Goal: Task Accomplishment & Management: Manage account settings

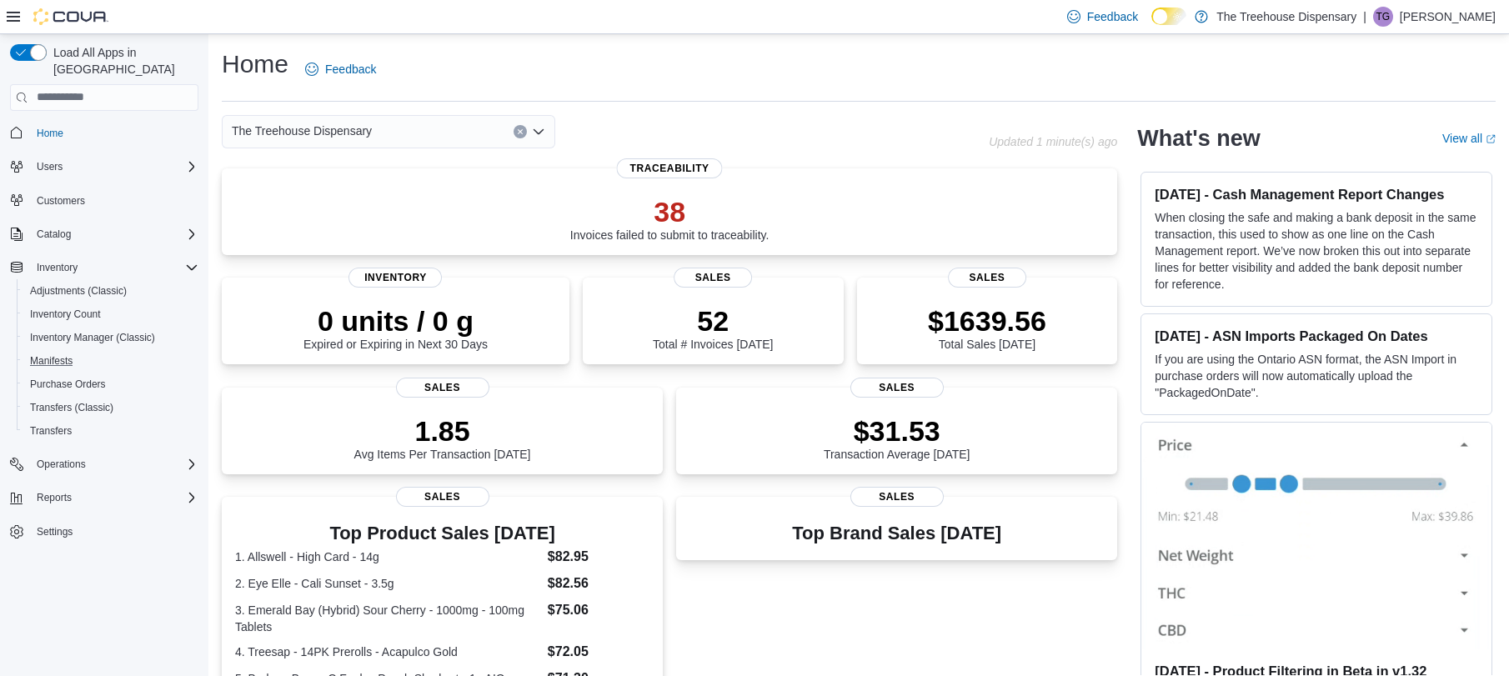
scroll to position [179, 0]
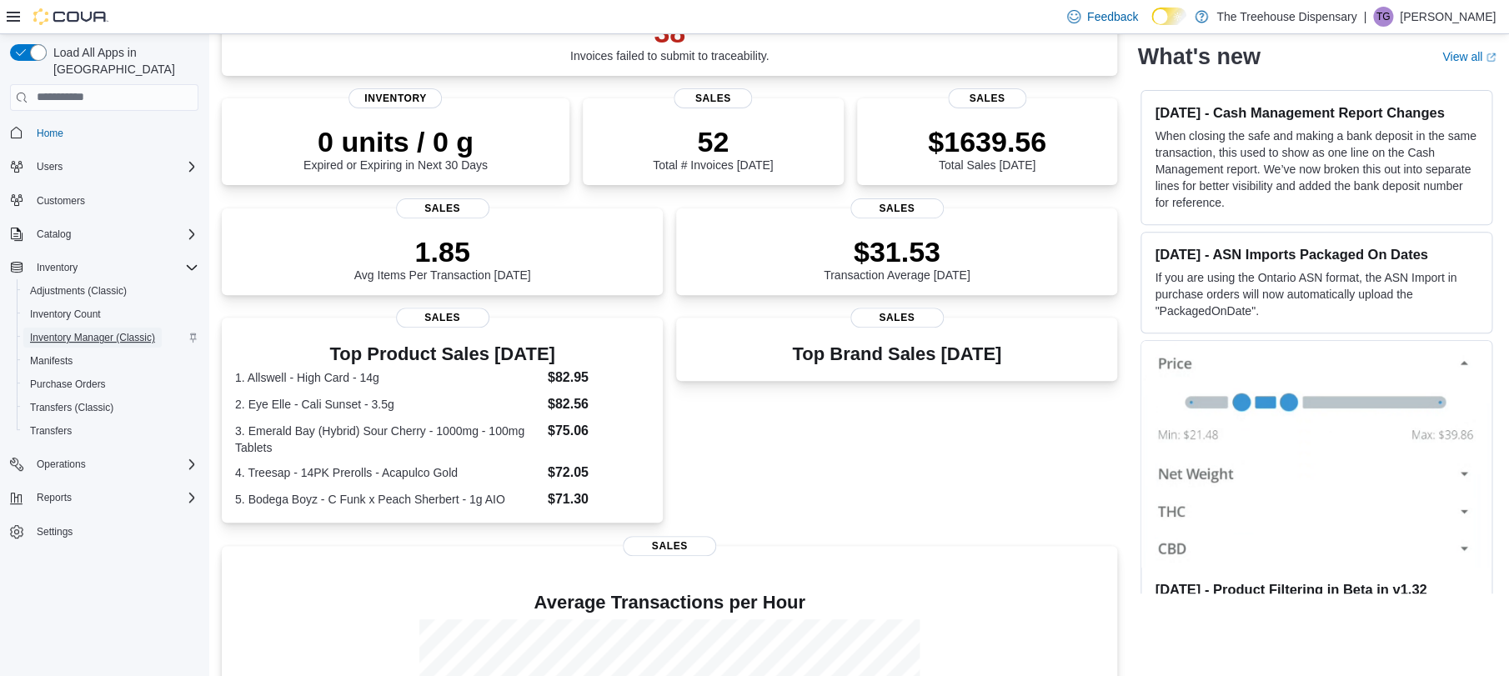
click at [106, 331] on span "Inventory Manager (Classic)" at bounding box center [92, 337] width 125 height 13
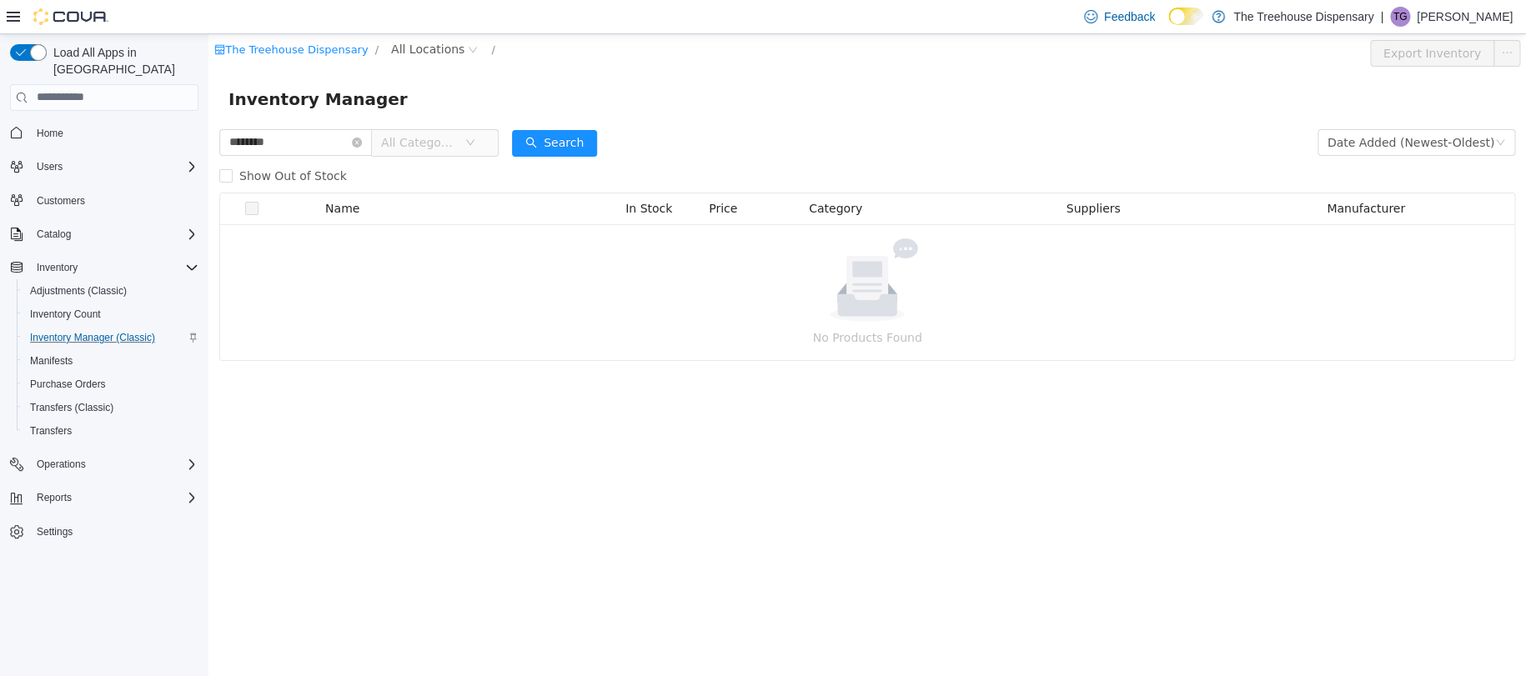
type input "********"
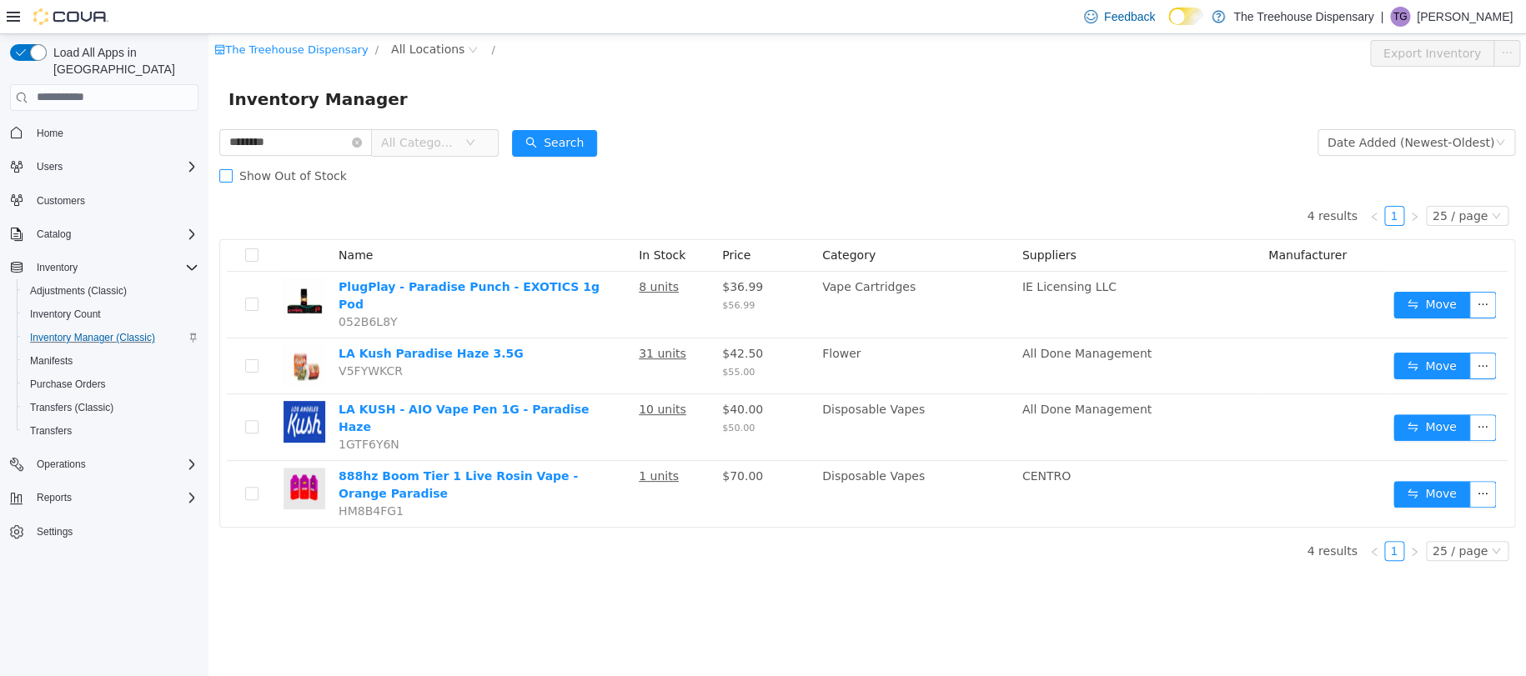
click at [233, 175] on span "Show Out of Stock" at bounding box center [293, 174] width 121 height 13
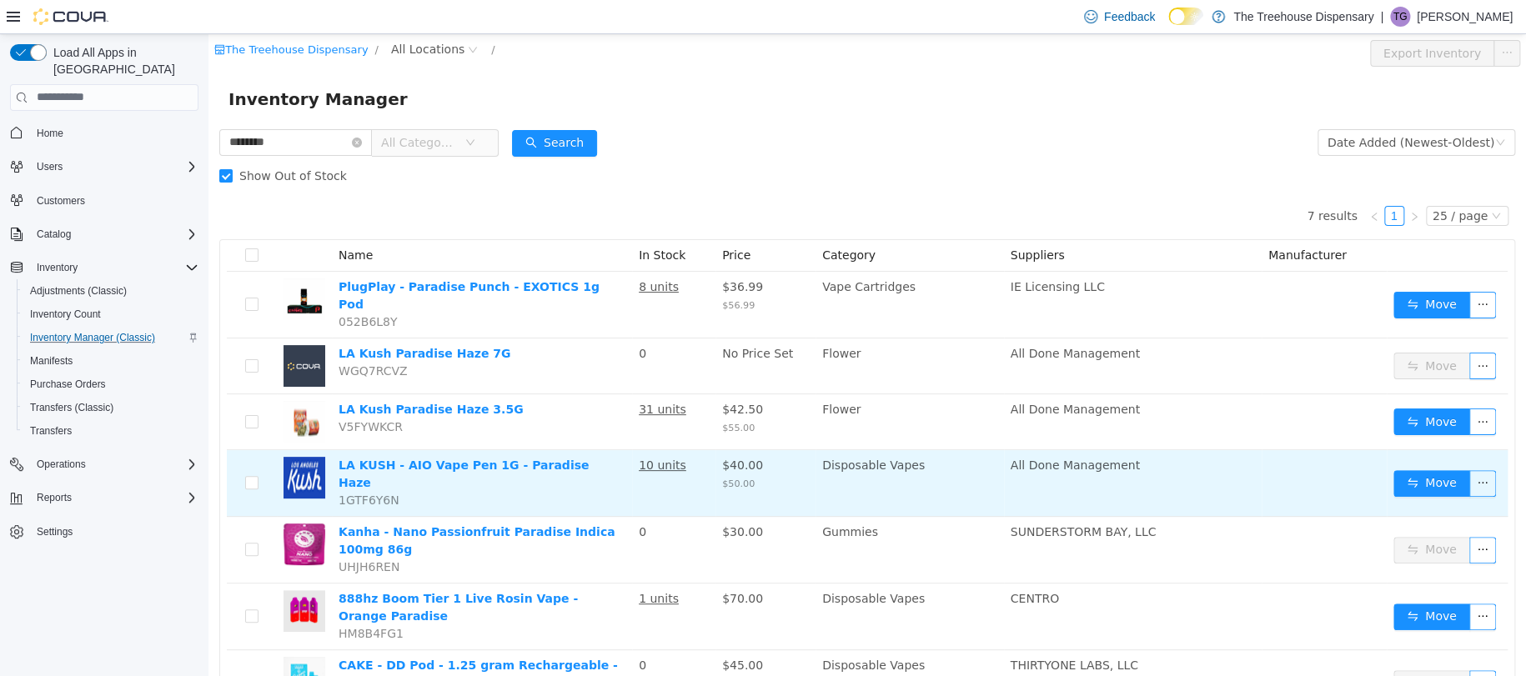
click at [243, 464] on td at bounding box center [252, 482] width 50 height 67
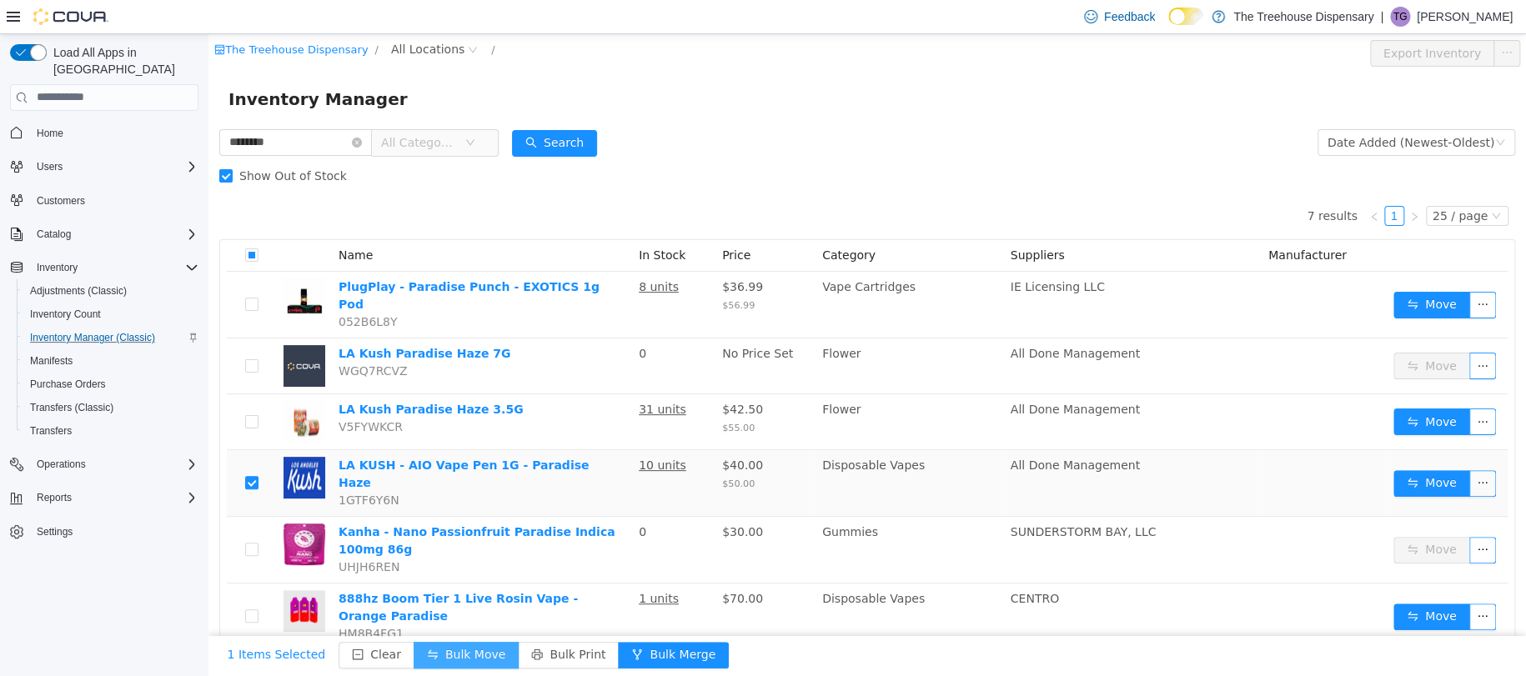
click at [477, 659] on button "Bulk Move" at bounding box center [465, 654] width 105 height 27
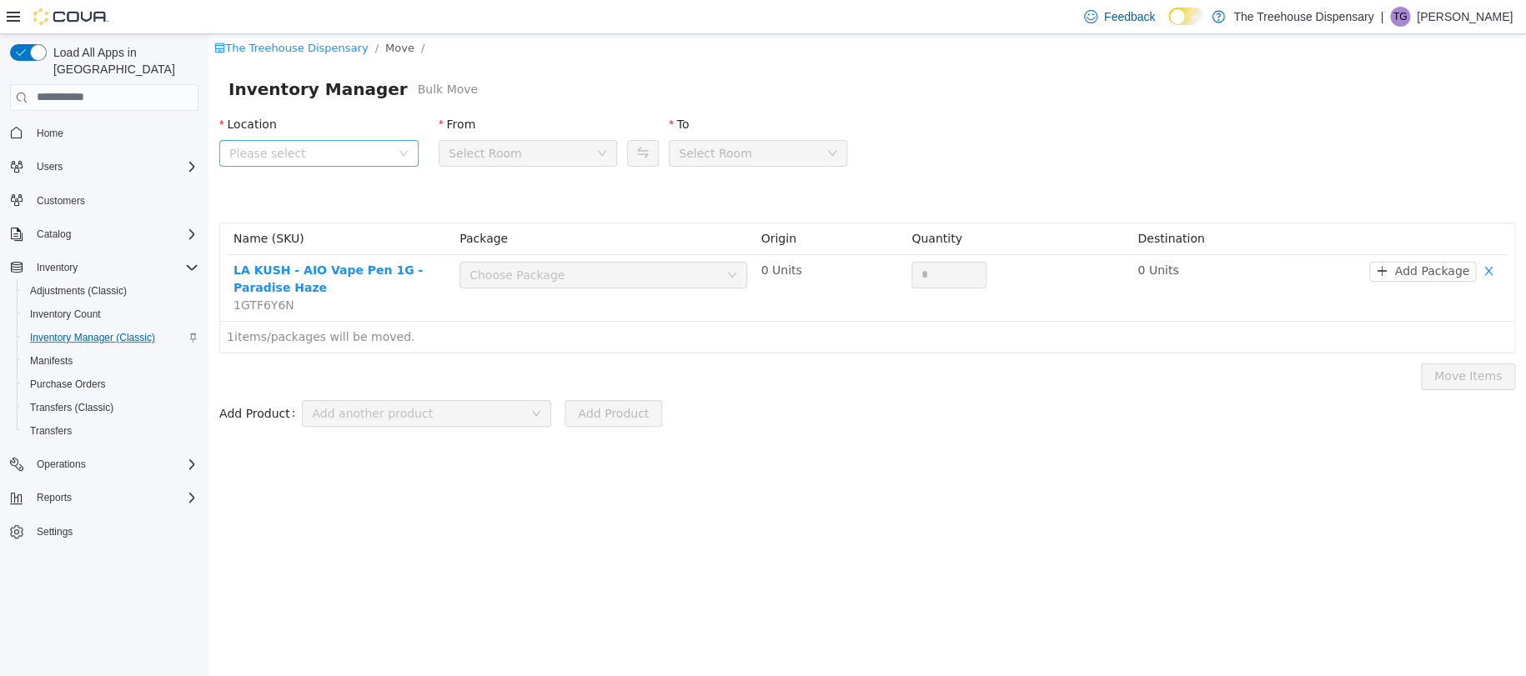
click at [355, 148] on span "Please select" at bounding box center [309, 152] width 161 height 17
click at [396, 248] on span "24081 Postal Ave" at bounding box center [337, 245] width 158 height 23
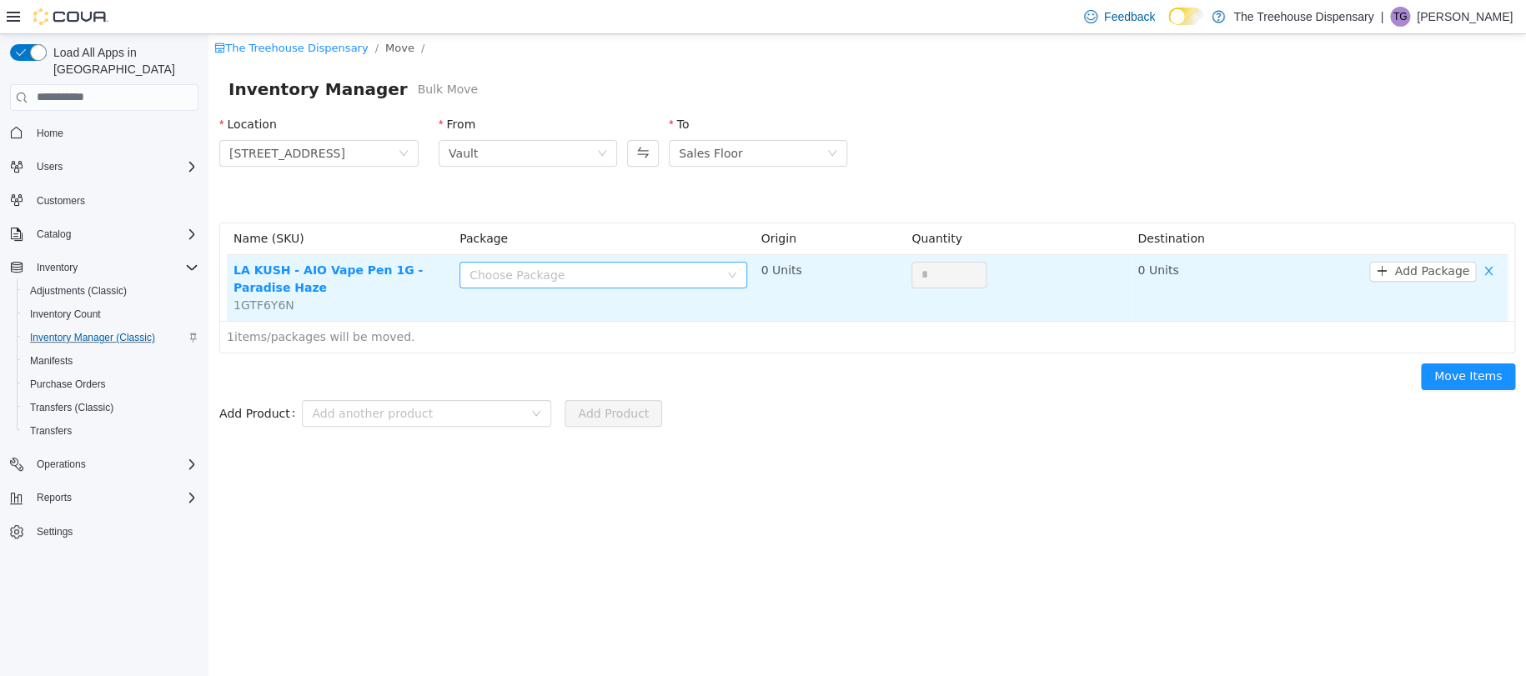
click at [519, 278] on div "Choose Package" at bounding box center [593, 274] width 249 height 17
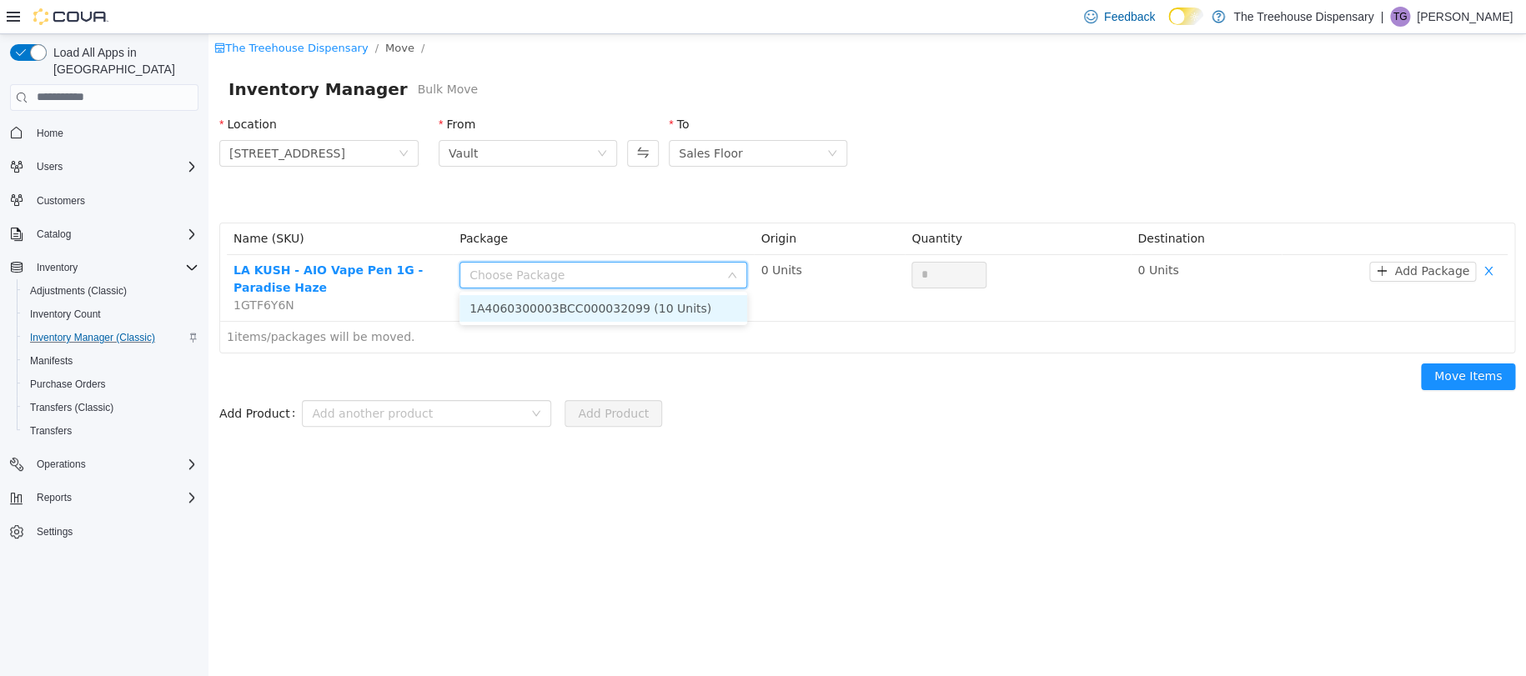
click at [590, 296] on li "1A4060300003BCC000032099 (10 Units)" at bounding box center [603, 307] width 288 height 27
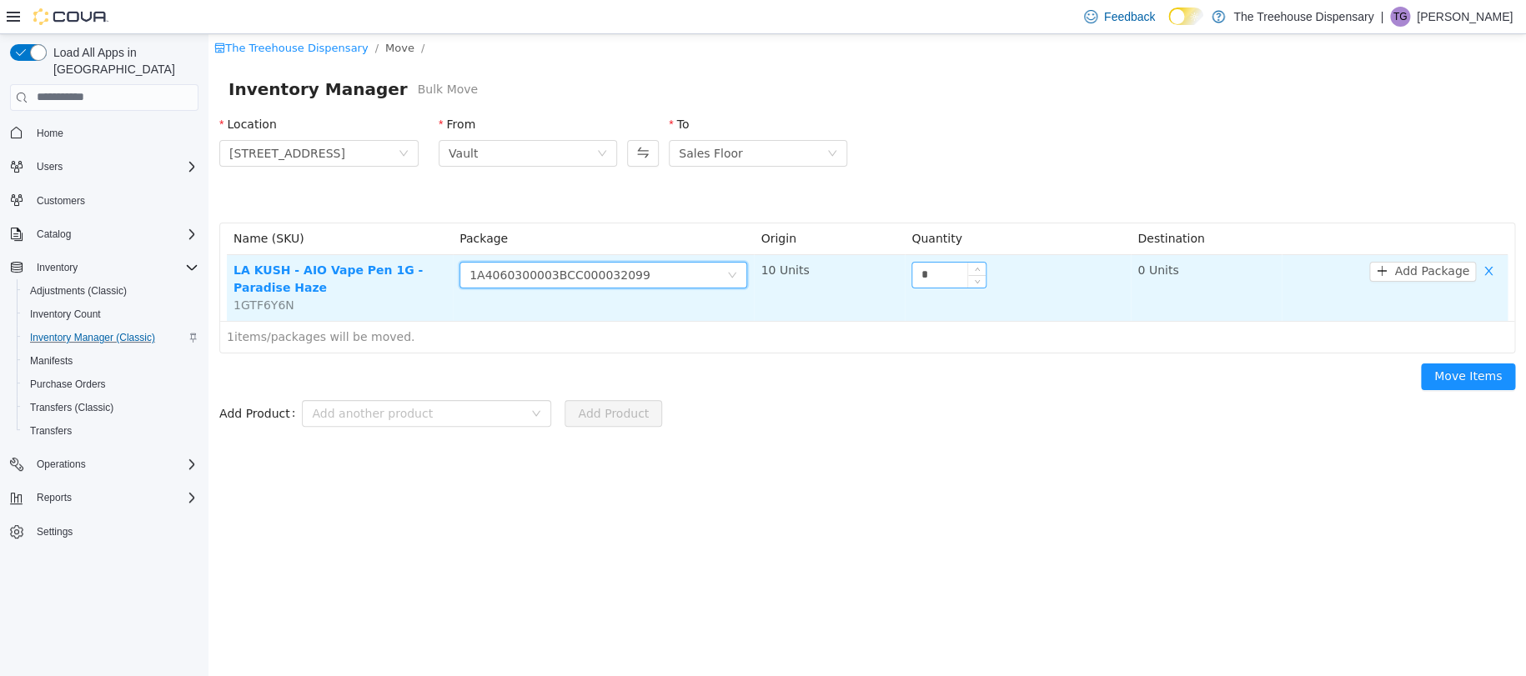
click at [940, 266] on input "*" at bounding box center [948, 274] width 73 height 25
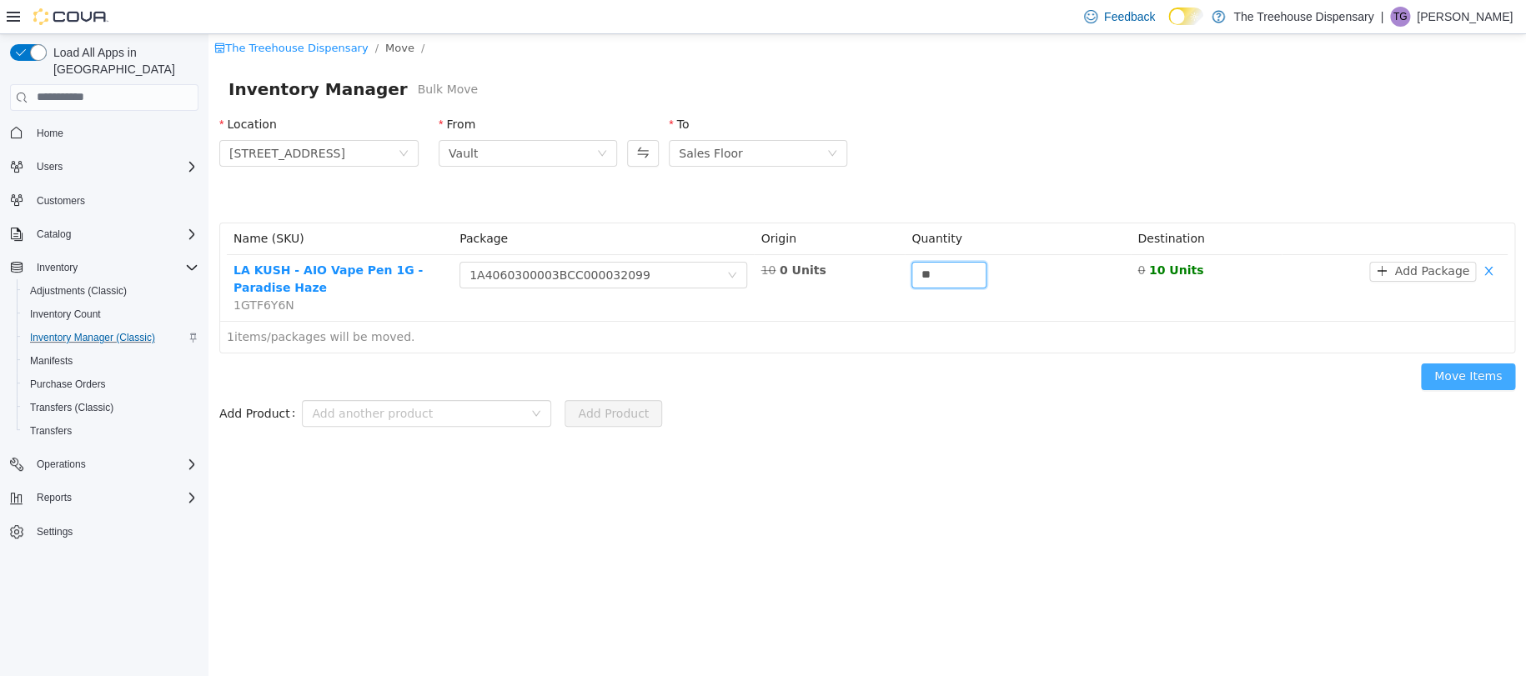
type input "**"
click at [1446, 373] on button "Move Items" at bounding box center [1468, 376] width 94 height 27
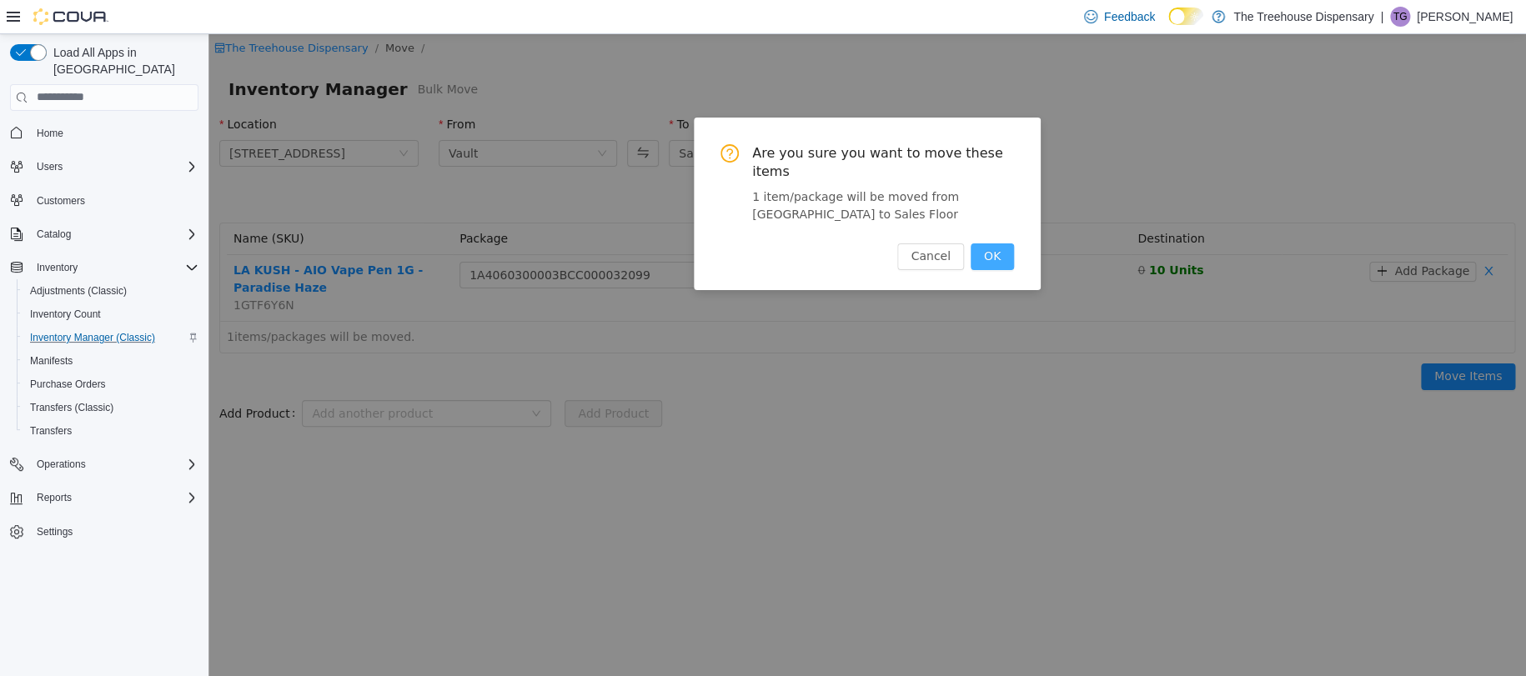
click at [1000, 258] on button "OK" at bounding box center [991, 256] width 43 height 27
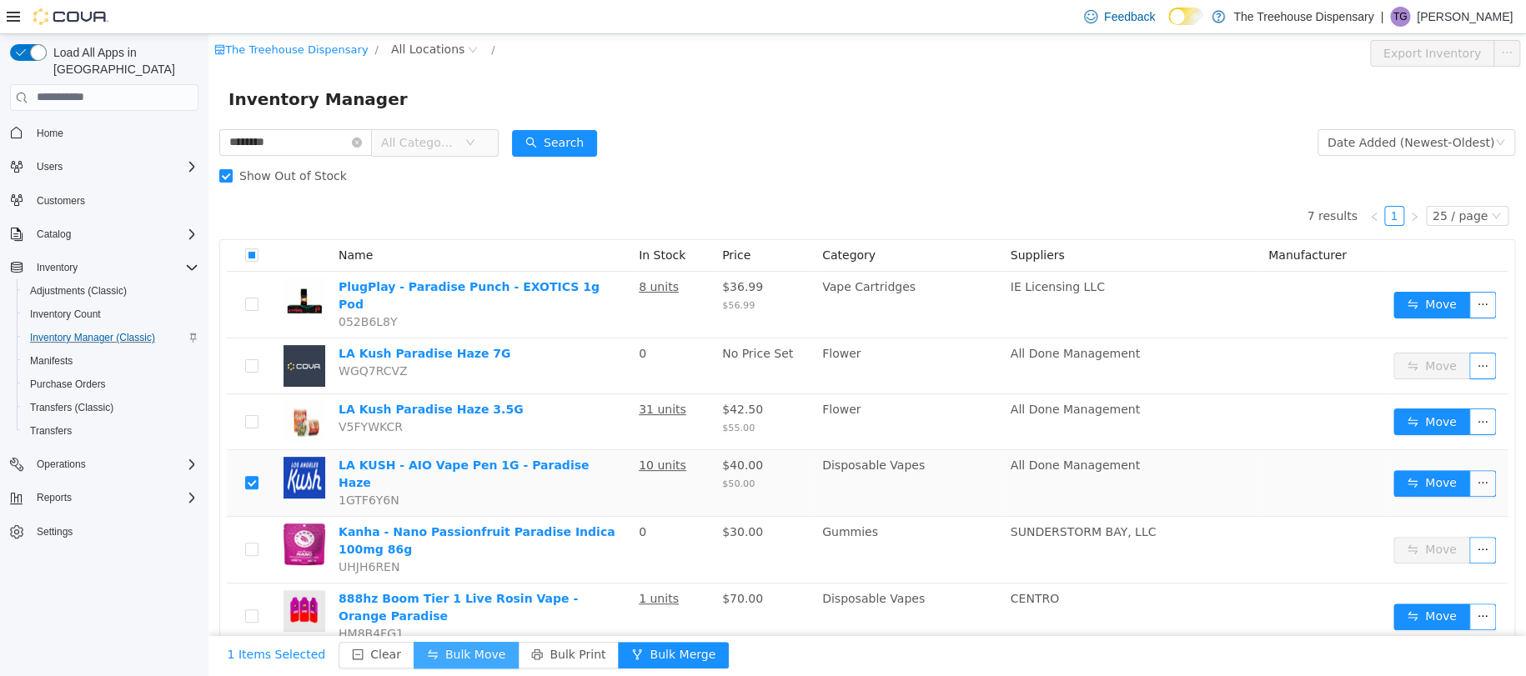
click at [467, 654] on button "Bulk Move" at bounding box center [465, 654] width 105 height 27
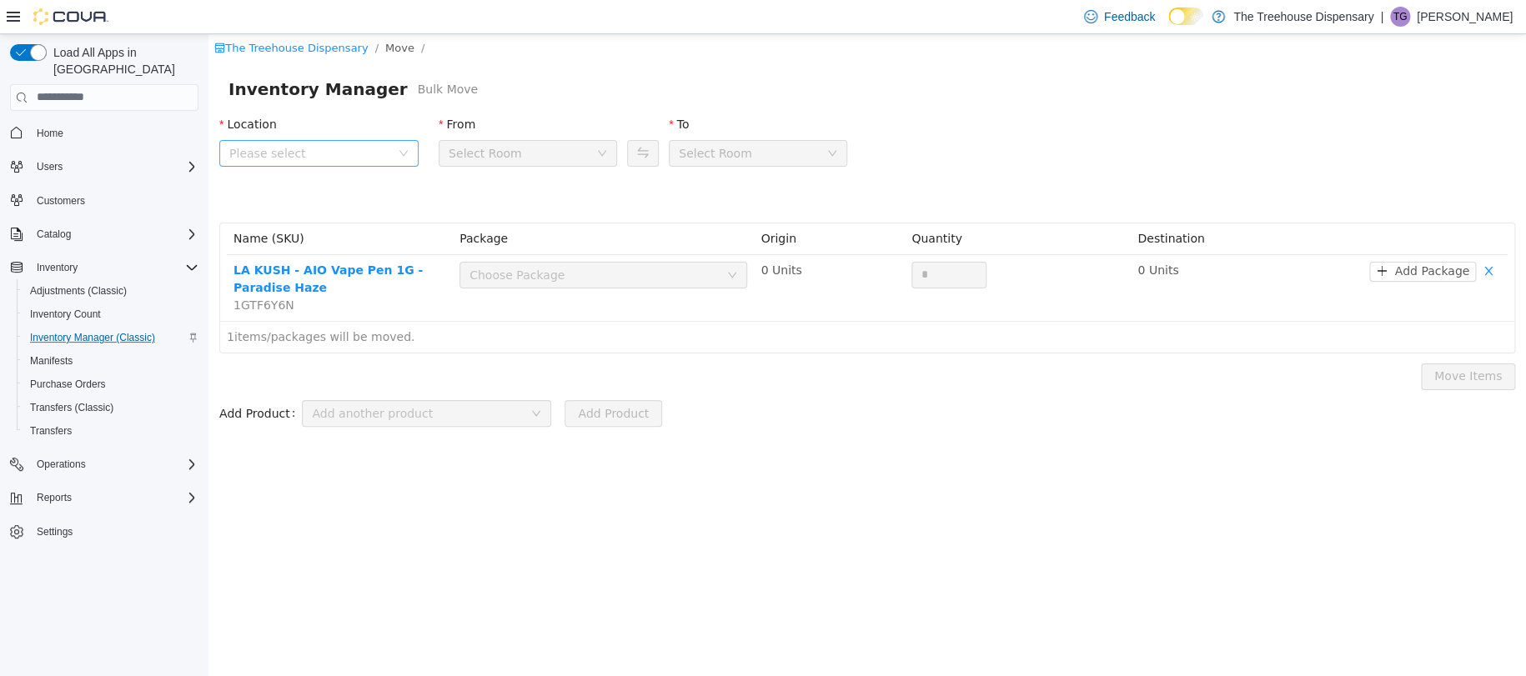
click at [342, 151] on span "Please select" at bounding box center [309, 152] width 161 height 17
click at [367, 243] on span "24081 Postal Ave" at bounding box center [337, 245] width 158 height 23
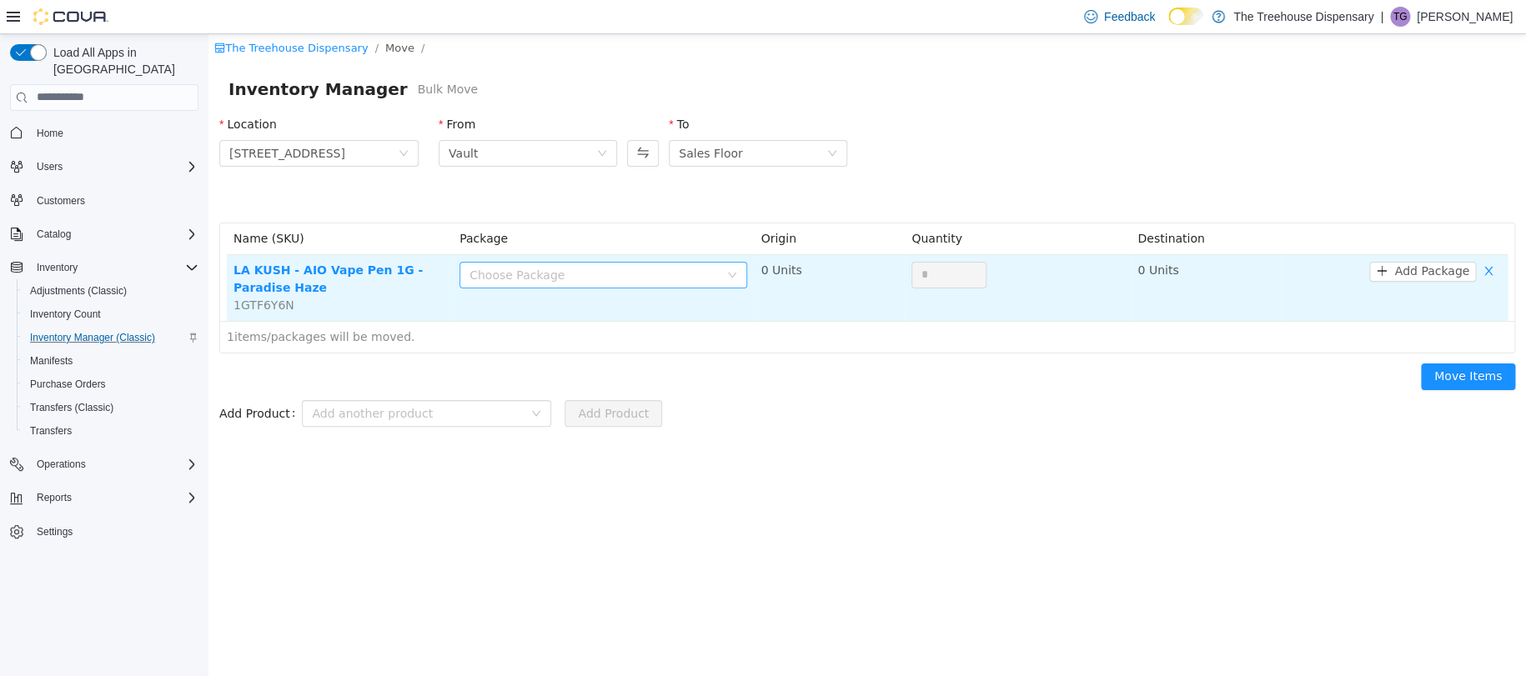
click at [579, 281] on div "Choose Package" at bounding box center [593, 274] width 249 height 17
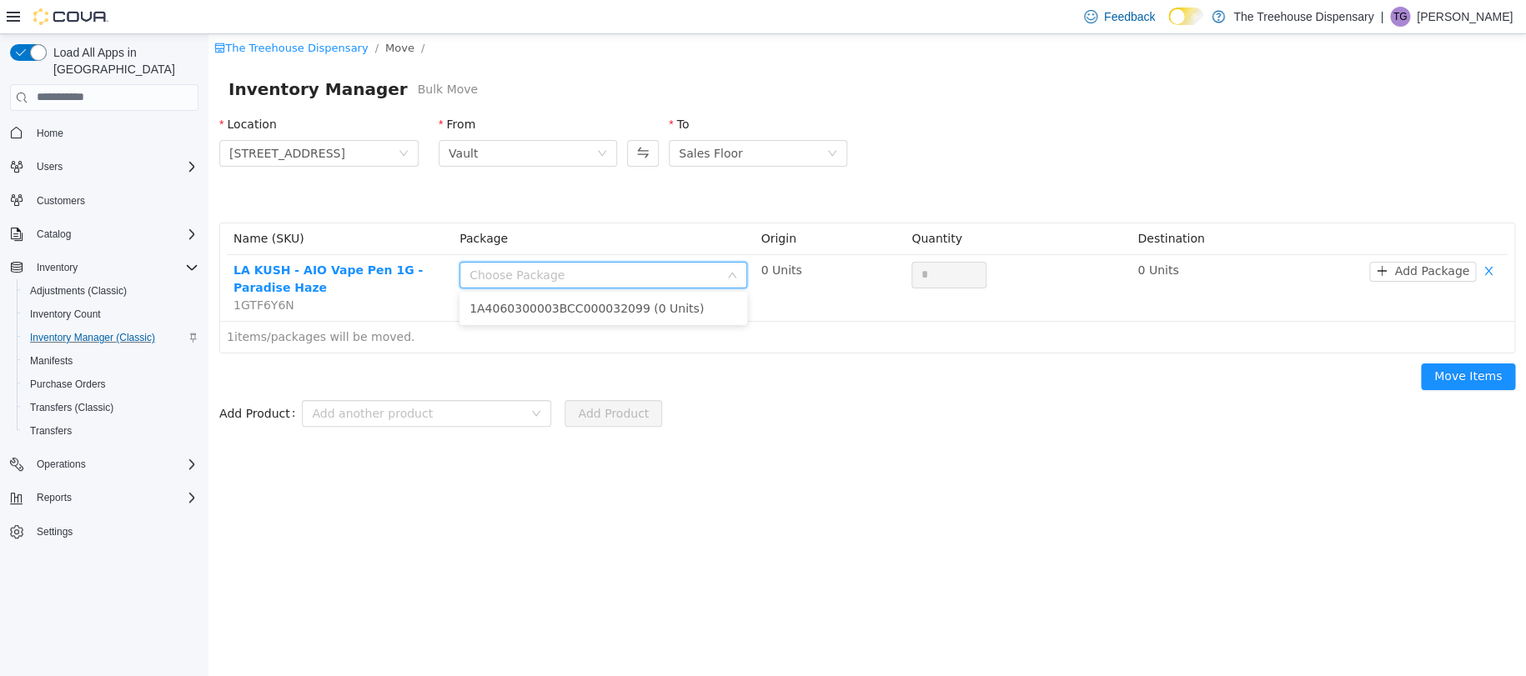
click at [1070, 550] on div "The Treehouse Dispensary / Move / Inventory Manager Bulk Move Location 24081 Po…" at bounding box center [866, 354] width 1317 height 642
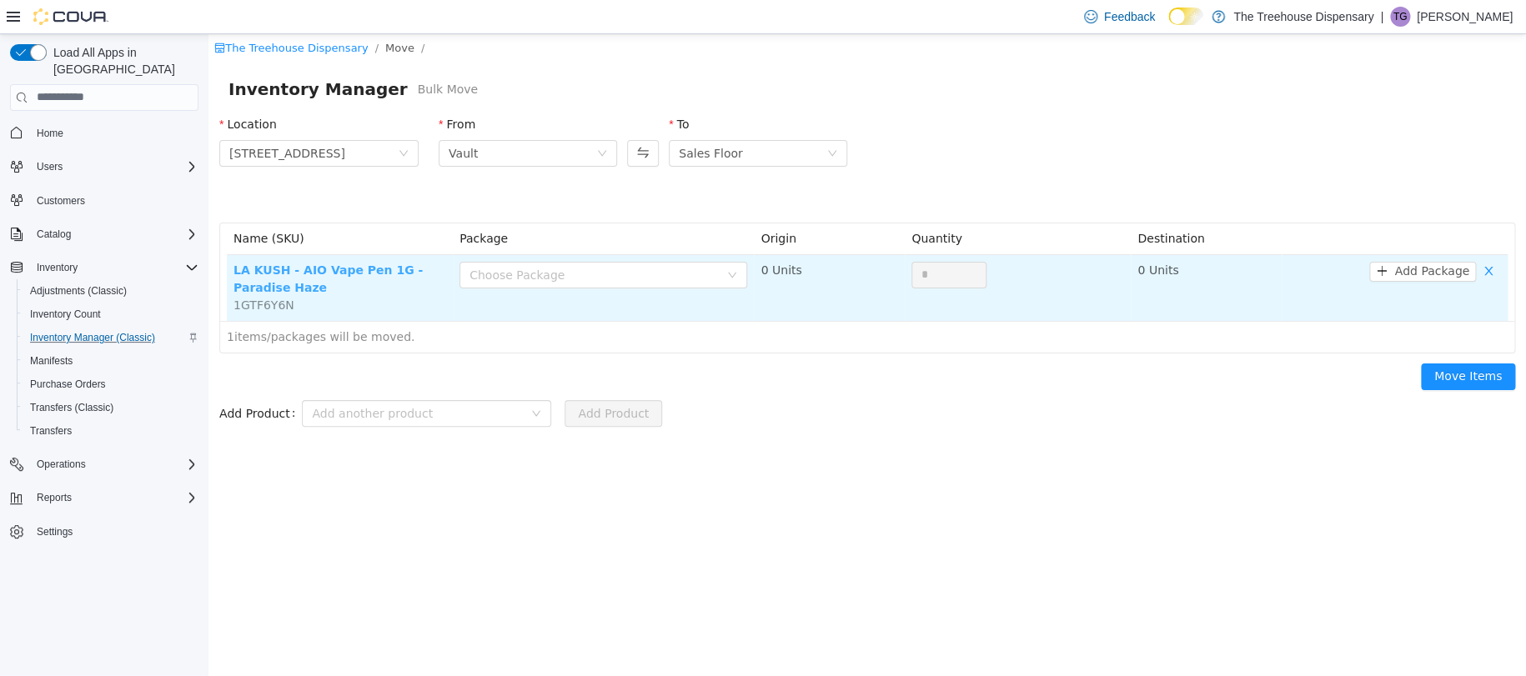
click at [306, 274] on link "LA KUSH - AIO Vape Pen 1G - Paradise Haze" at bounding box center [327, 278] width 189 height 31
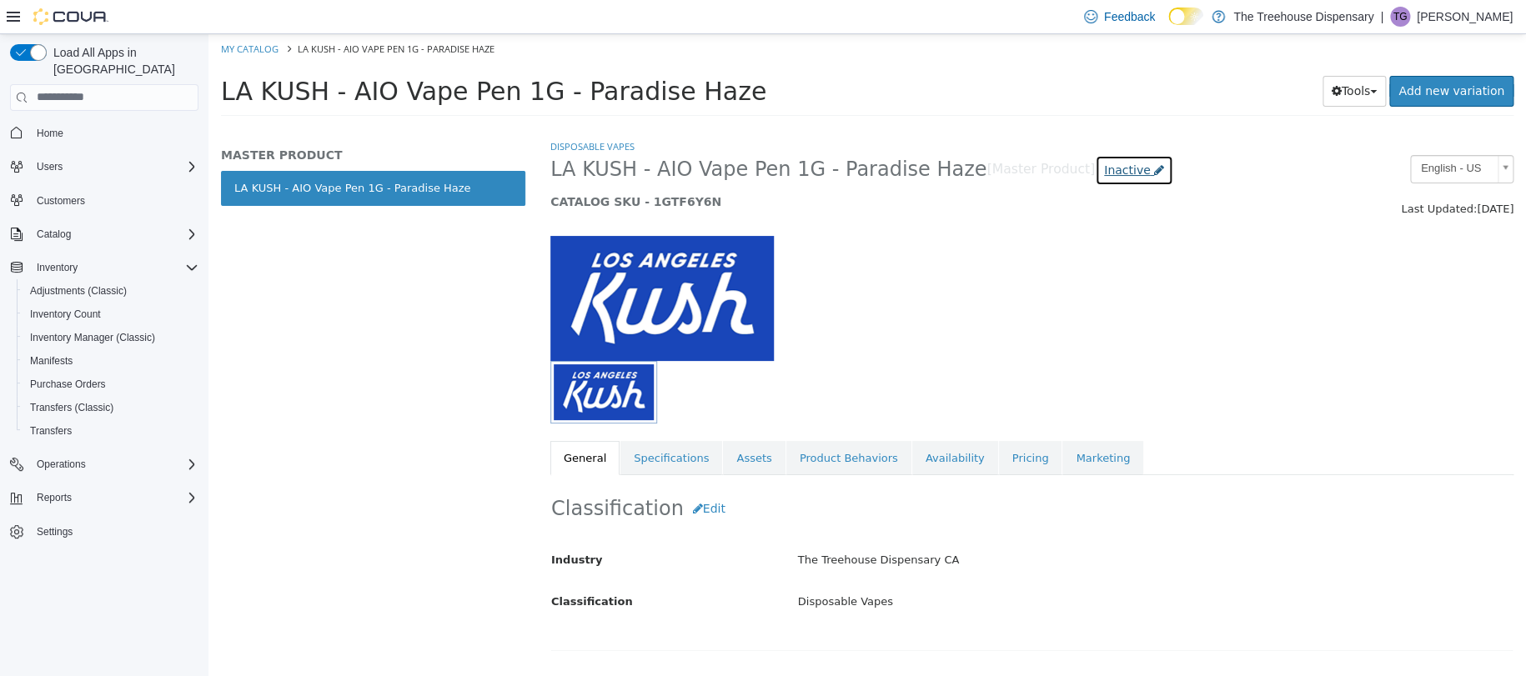
click at [1104, 171] on span "Inactive" at bounding box center [1127, 169] width 47 height 13
click at [1050, 208] on div "Active Coming Soon Inactive Discontinued Archived *In Stock" at bounding box center [1068, 277] width 111 height 165
click at [1050, 217] on label "Active" at bounding box center [1058, 220] width 34 height 18
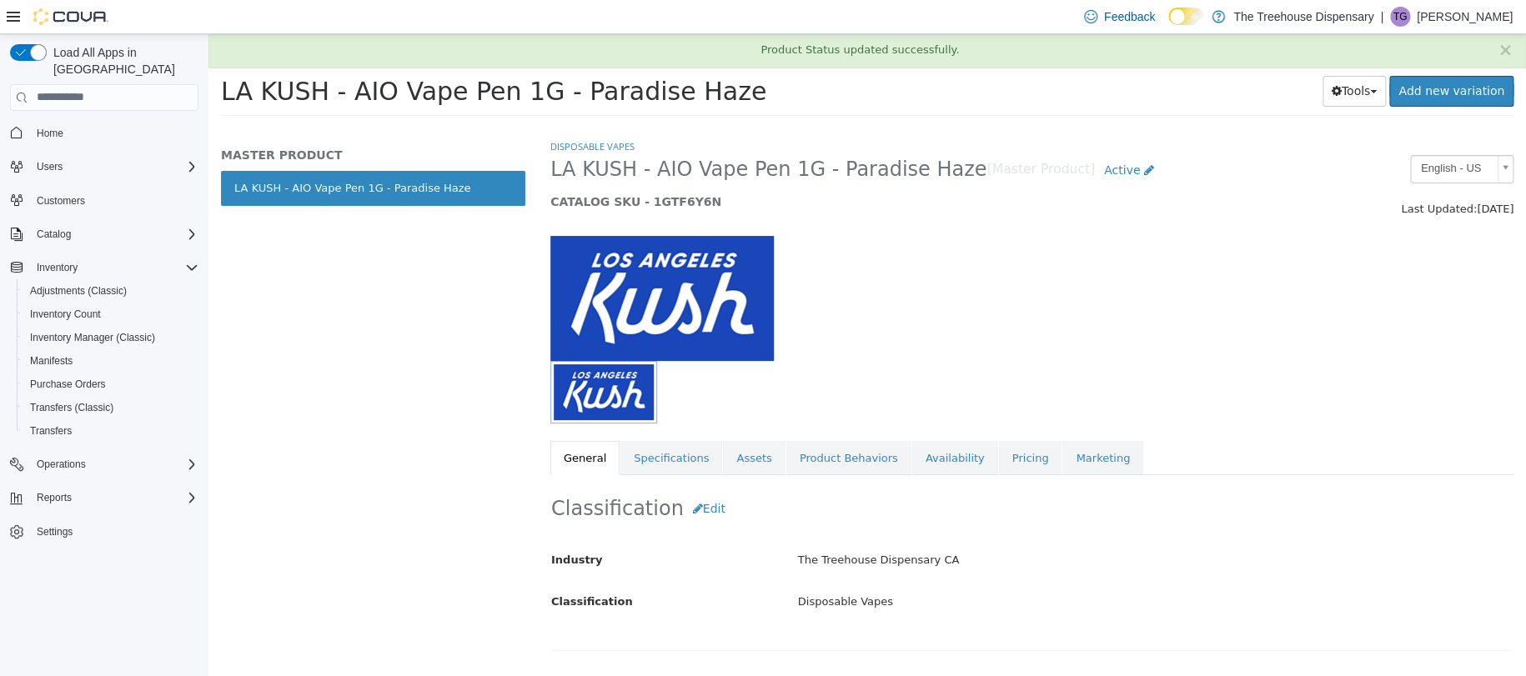
scroll to position [111, 0]
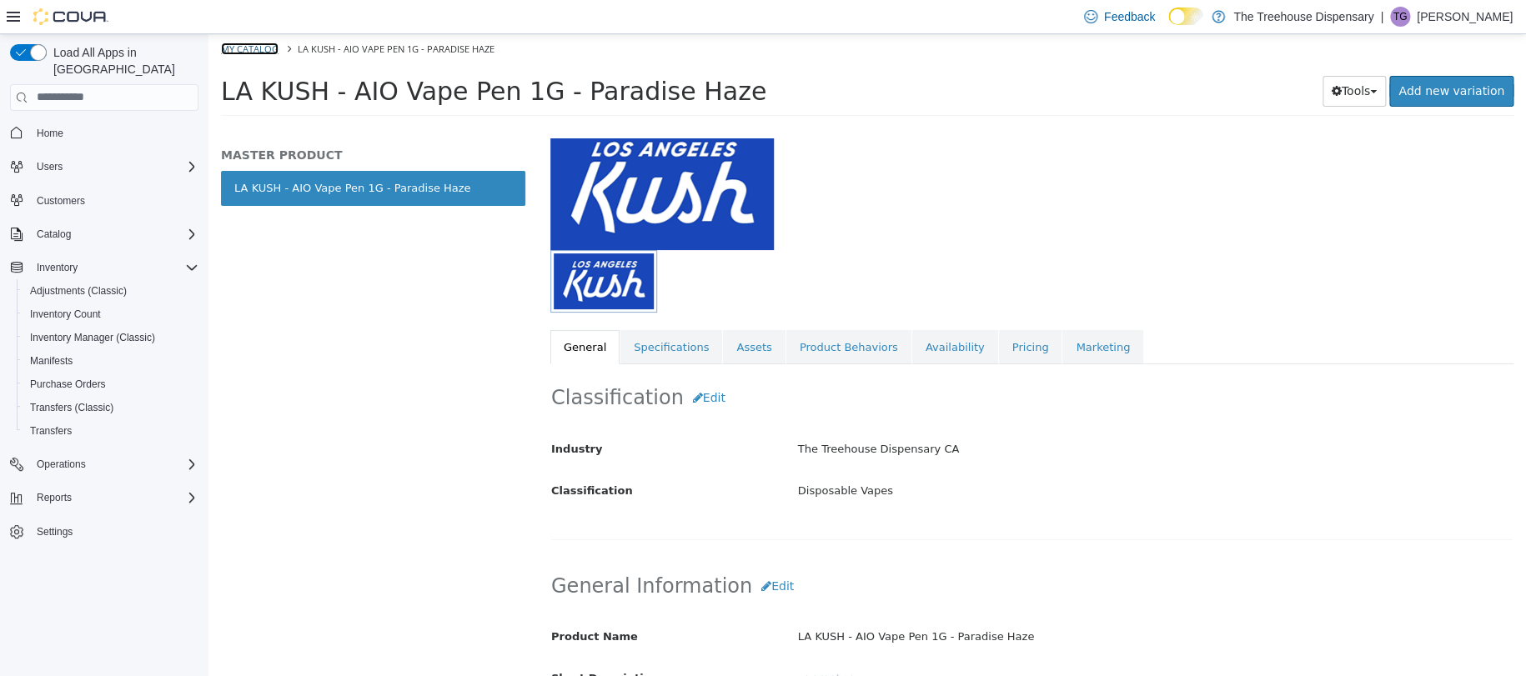
click at [262, 49] on link "My Catalog" at bounding box center [250, 48] width 58 height 13
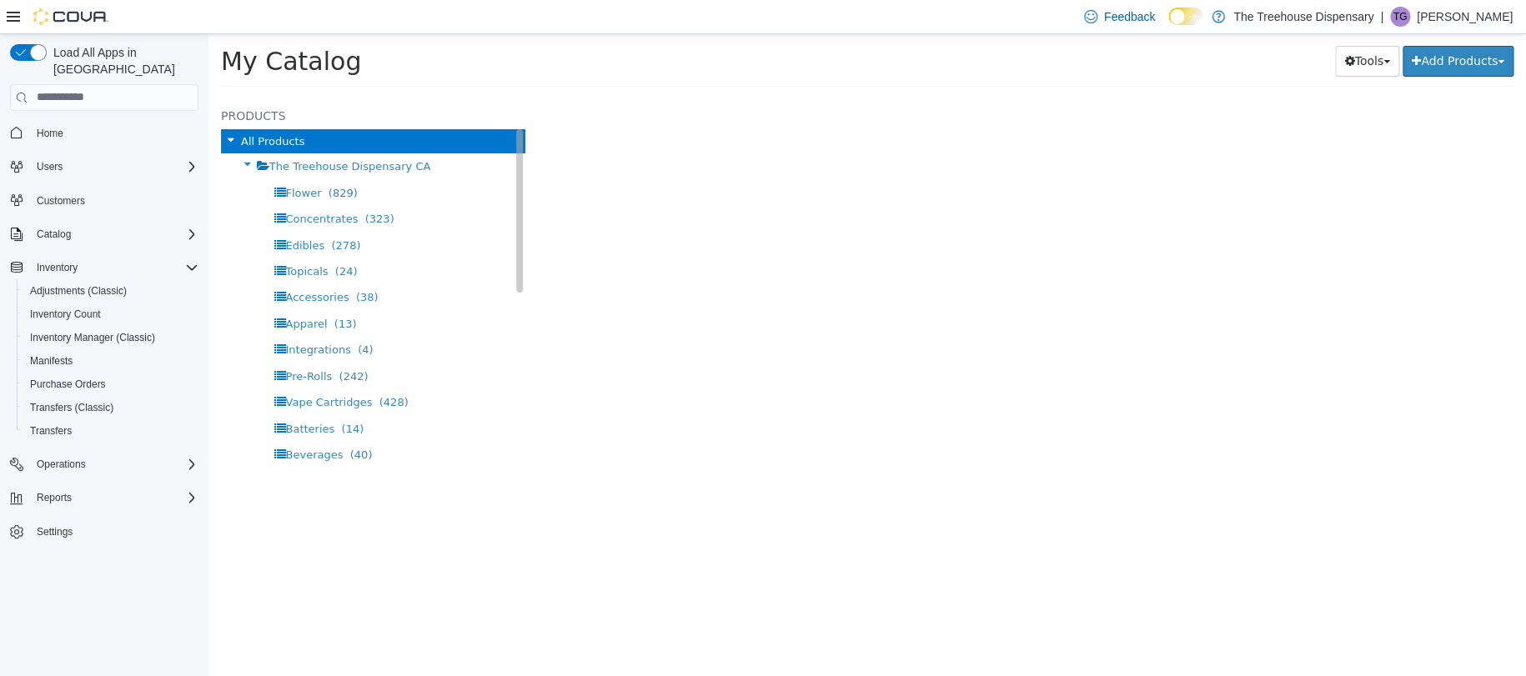
select select "**********"
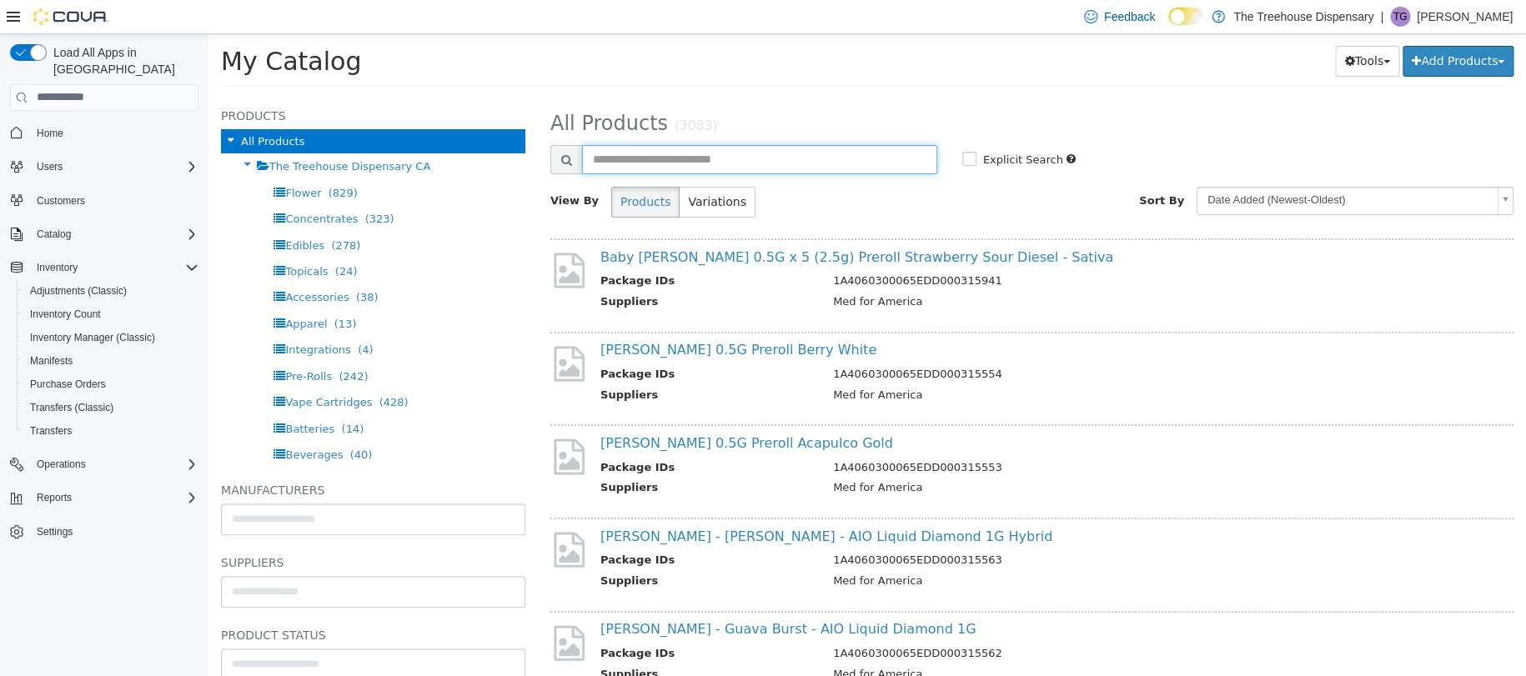
click at [639, 158] on input "text" at bounding box center [759, 158] width 355 height 29
type input "*******"
select select "**********"
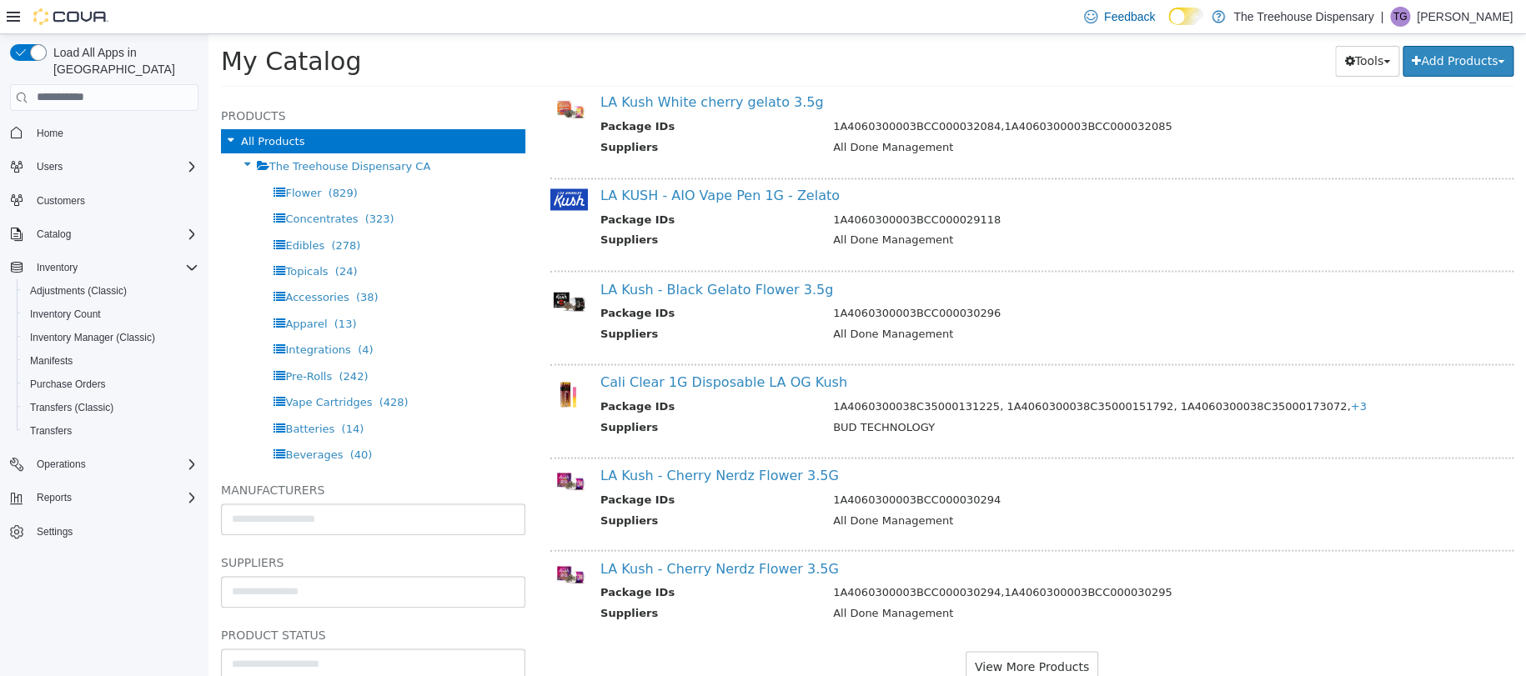
scroll to position [1487, 0]
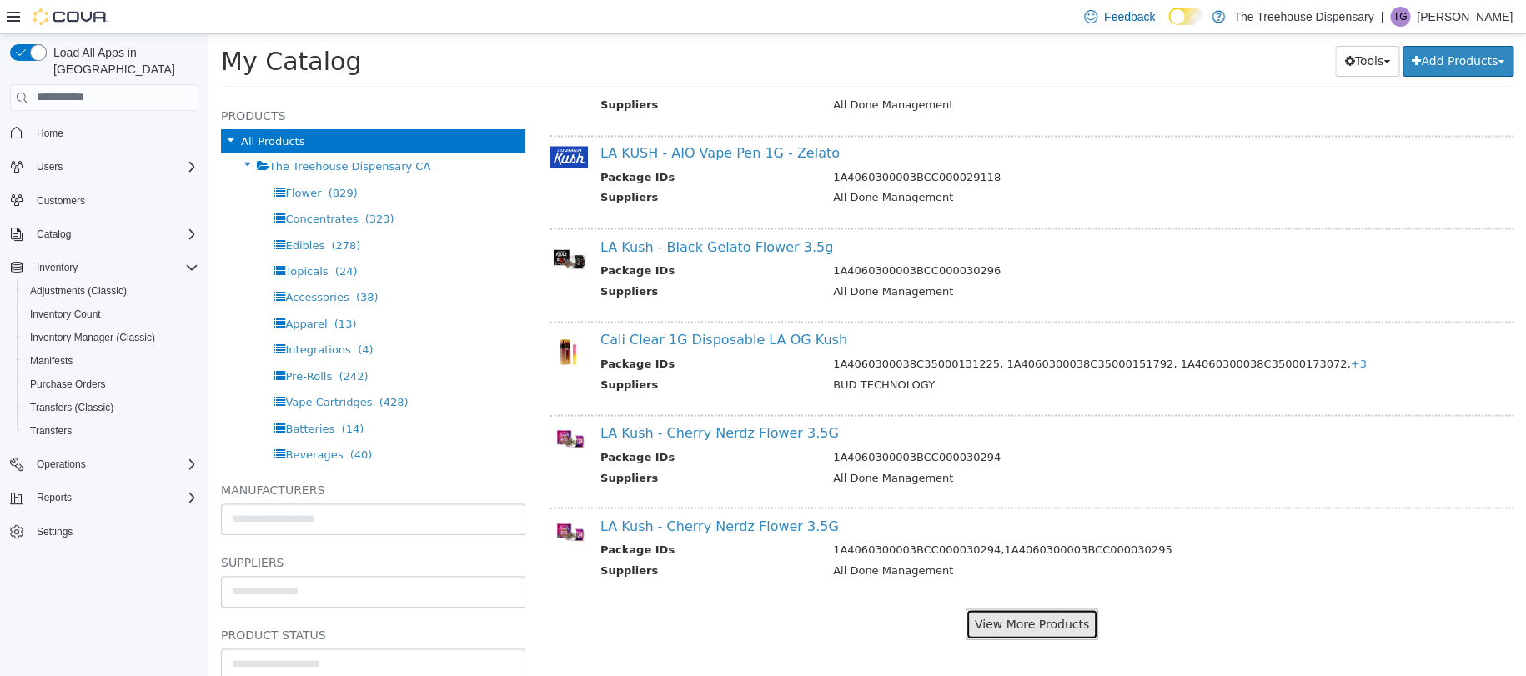
click at [1054, 619] on button "View More Products" at bounding box center [1031, 623] width 133 height 31
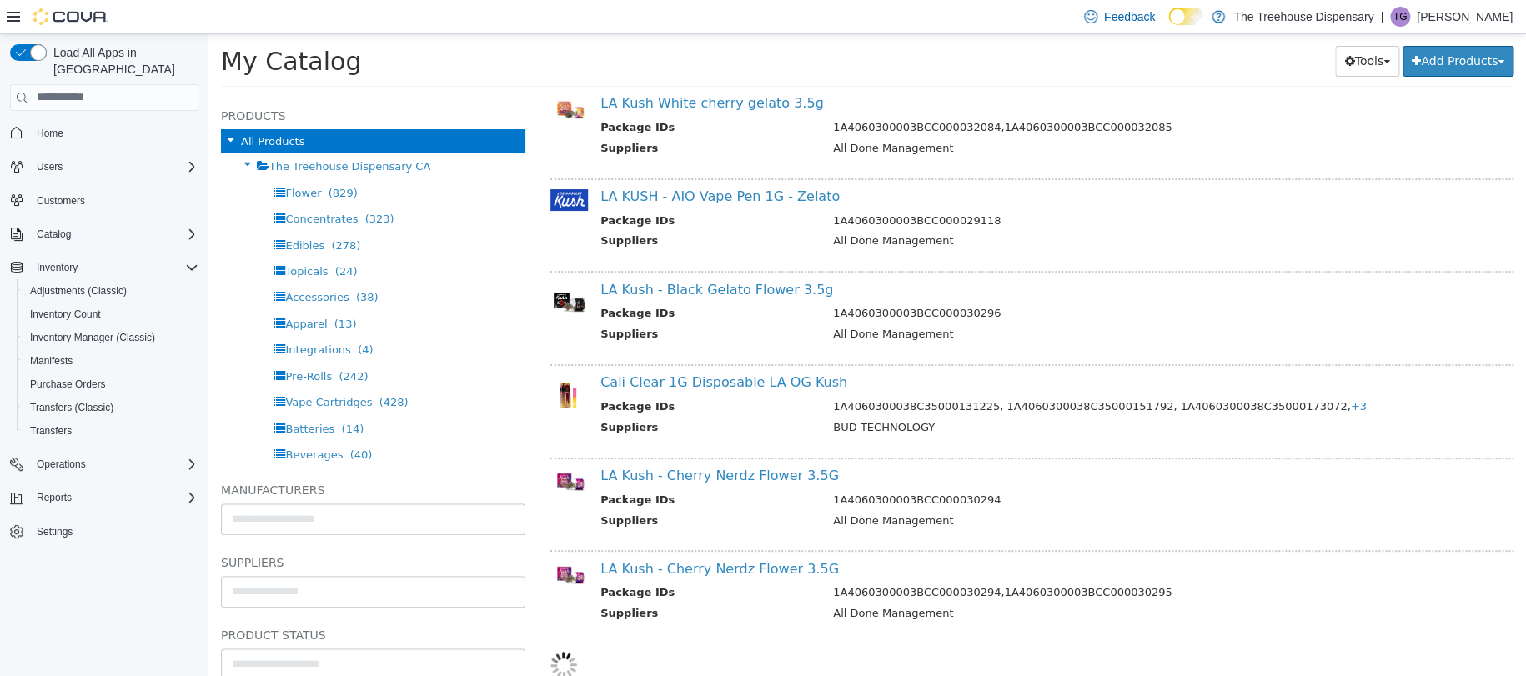
select select "**********"
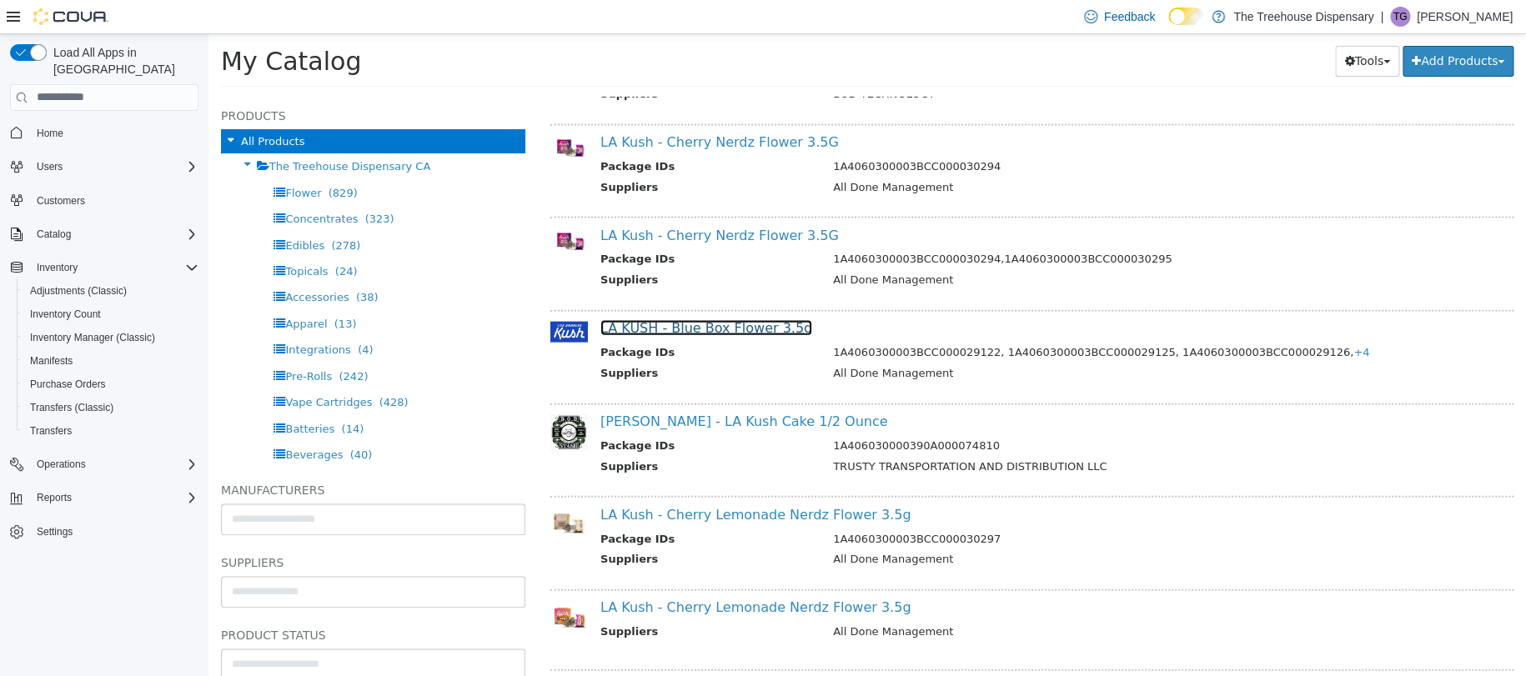
click at [762, 328] on link "LA KUSH - Blue Box Flower 3.5g" at bounding box center [706, 327] width 212 height 16
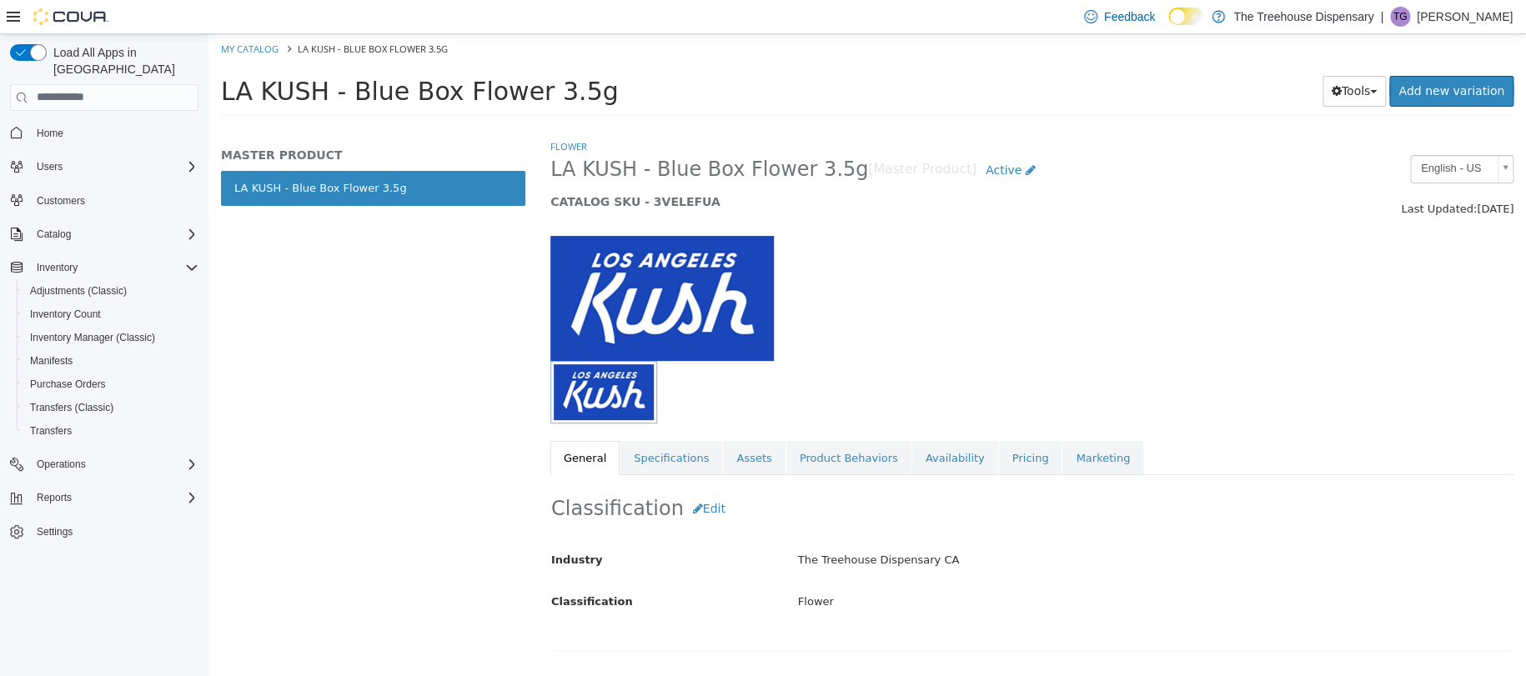
click at [249, 55] on ol "My Catalog LA KUSH - Blue Box Flower 3.5g" at bounding box center [866, 48] width 1317 height 30
click at [229, 44] on li "My Catalog" at bounding box center [251, 47] width 60 height 15
click at [238, 48] on link "My Catalog" at bounding box center [250, 48] width 58 height 13
select select "**********"
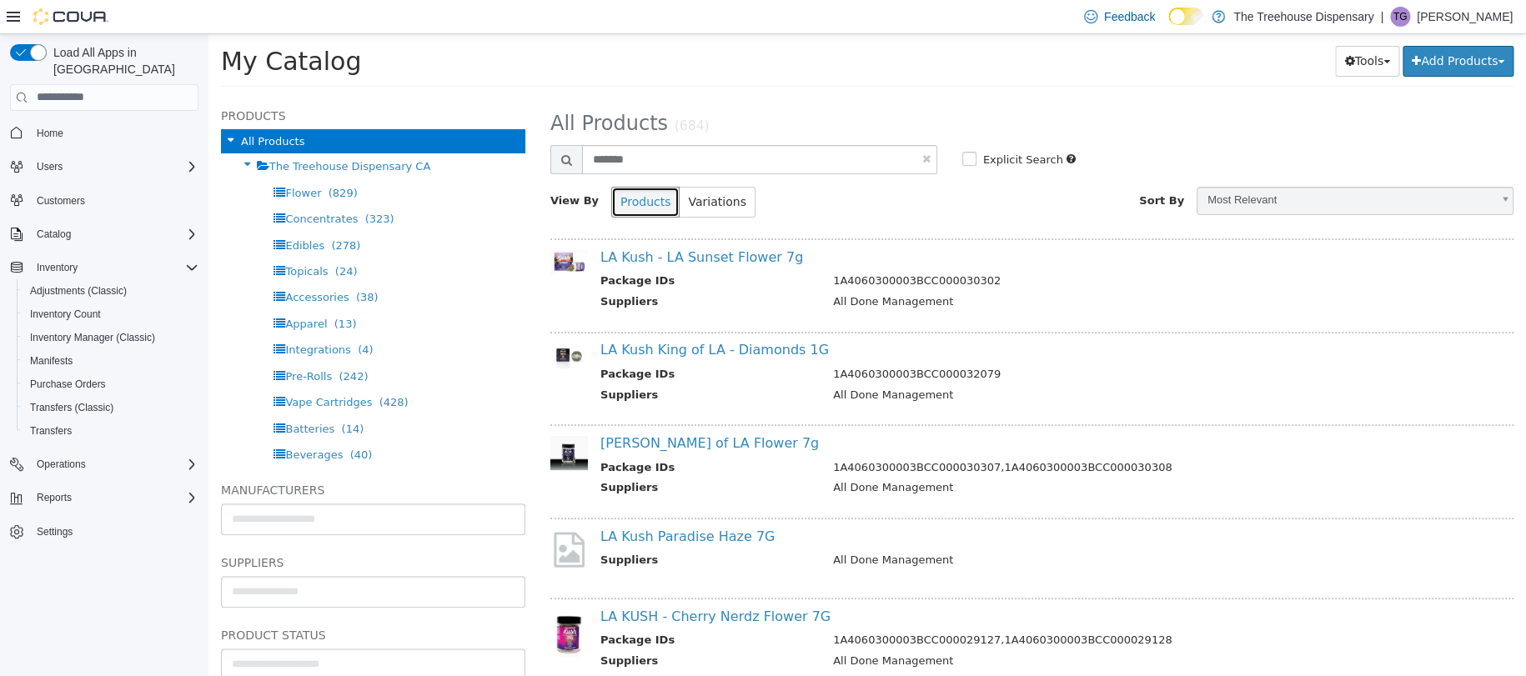
click at [646, 187] on button "Products" at bounding box center [645, 201] width 68 height 31
click at [652, 156] on input "*******" at bounding box center [759, 158] width 355 height 29
type input "**********"
select select "**********"
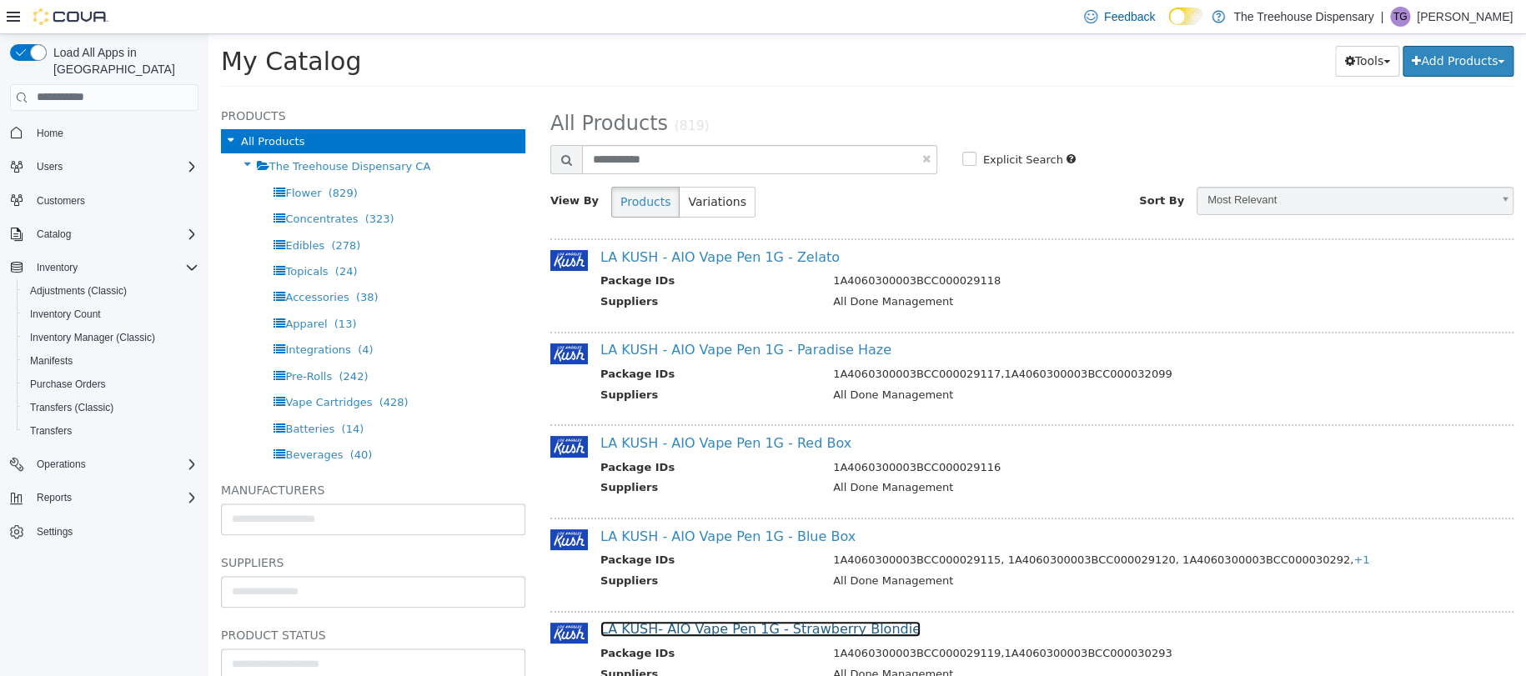
click at [764, 632] on link "LA KUSH- AIO Vape Pen 1G - Strawberry Blondie" at bounding box center [760, 628] width 320 height 16
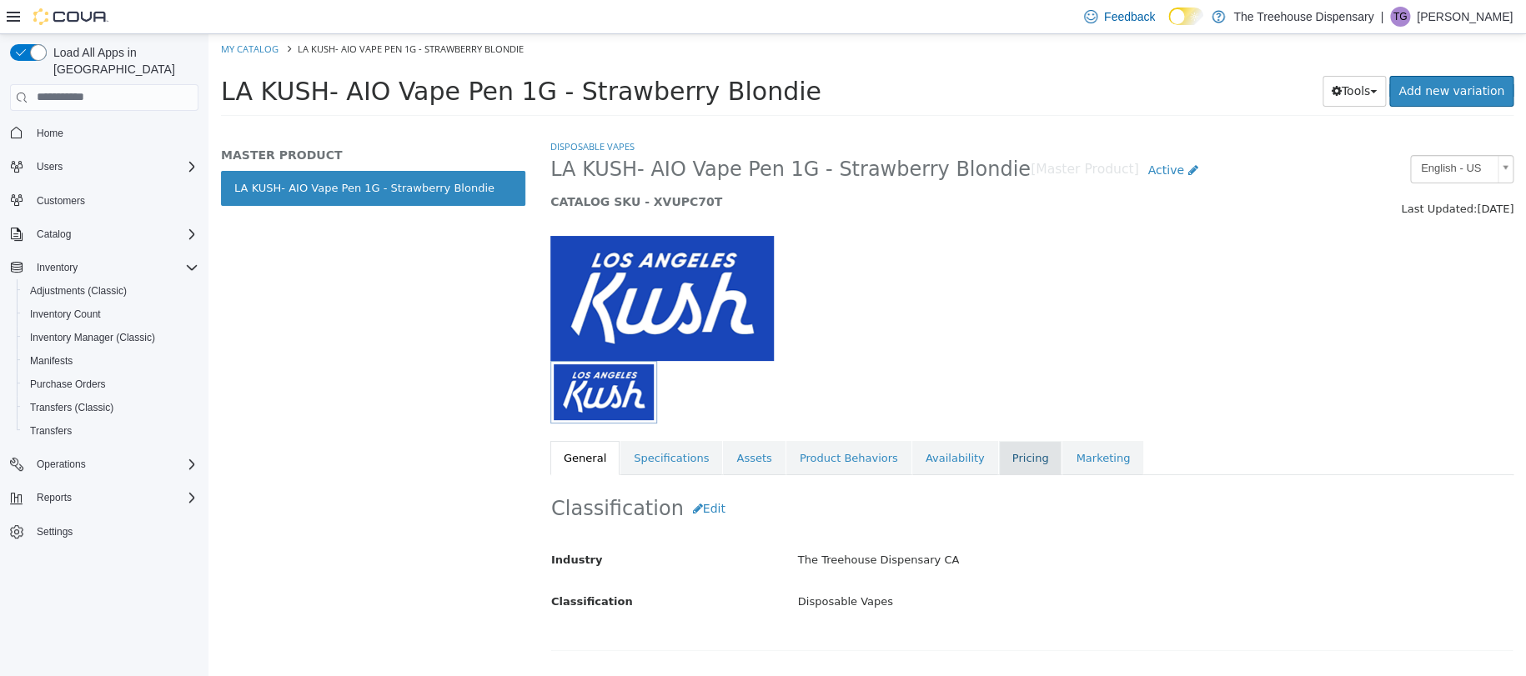
click at [999, 450] on link "Pricing" at bounding box center [1030, 457] width 63 height 35
click at [248, 47] on link "My Catalog" at bounding box center [250, 48] width 58 height 13
select select "**********"
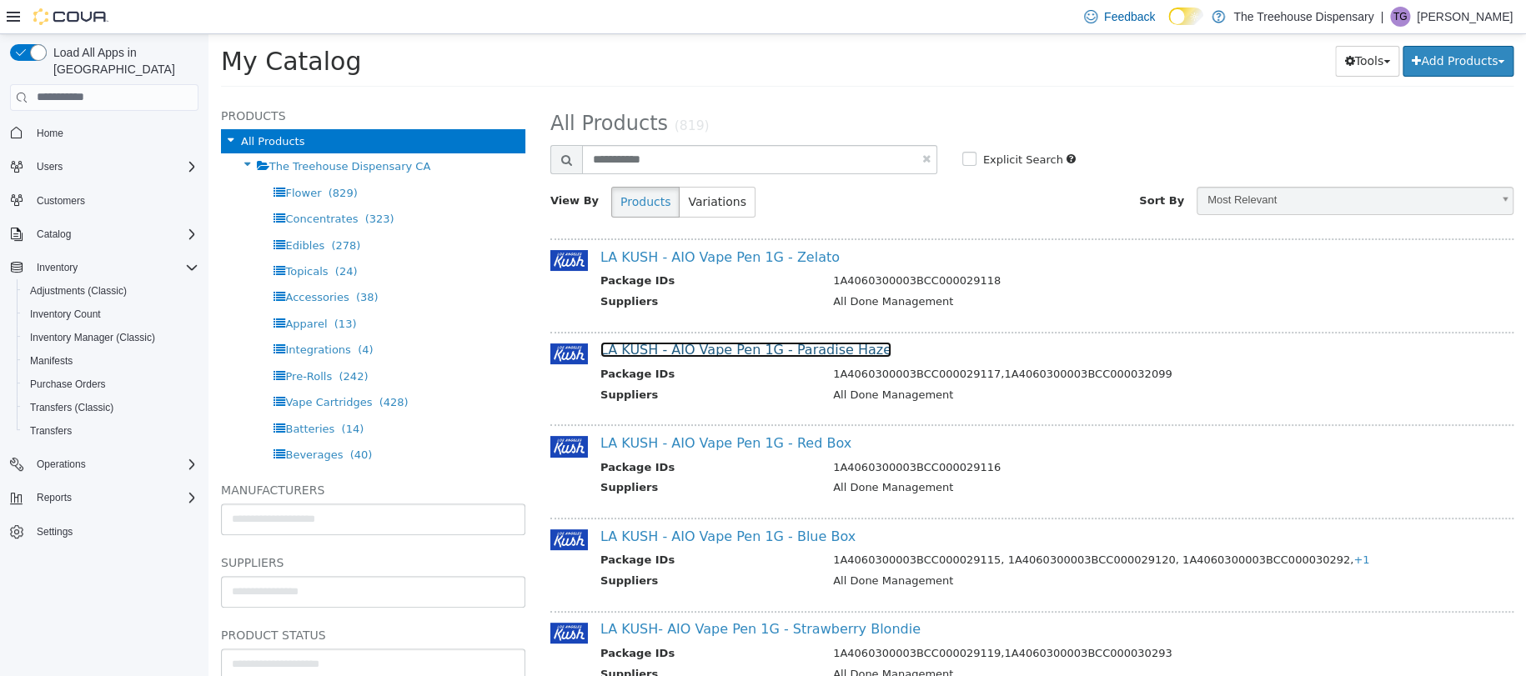
click at [779, 352] on link "LA KUSH - AIO Vape Pen 1G - Paradise Haze" at bounding box center [745, 349] width 291 height 16
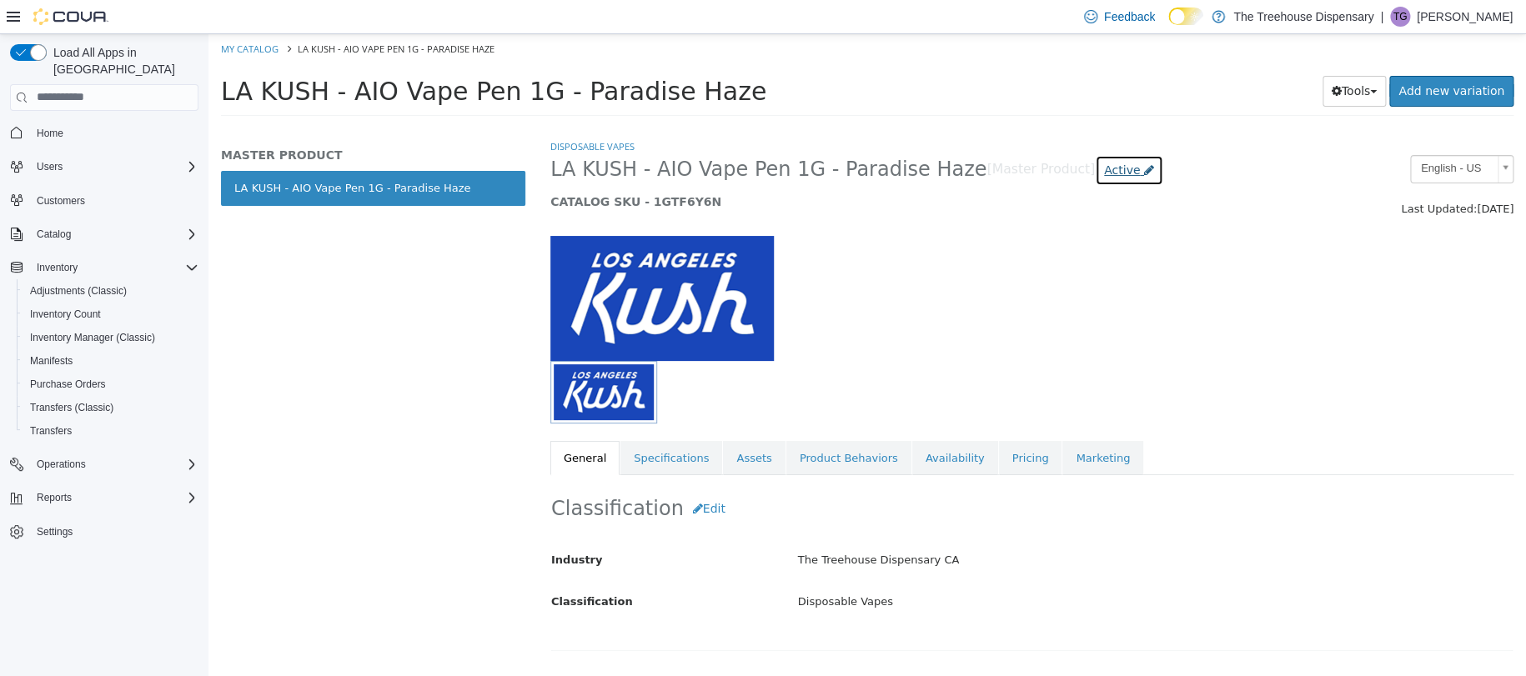
click at [1104, 174] on span "Active" at bounding box center [1122, 169] width 36 height 13
drag, startPoint x: 1158, startPoint y: 300, endPoint x: 1144, endPoint y: 311, distance: 17.8
click at [1160, 301] on div at bounding box center [1032, 289] width 988 height 143
click at [912, 459] on link "Availability" at bounding box center [955, 457] width 86 height 35
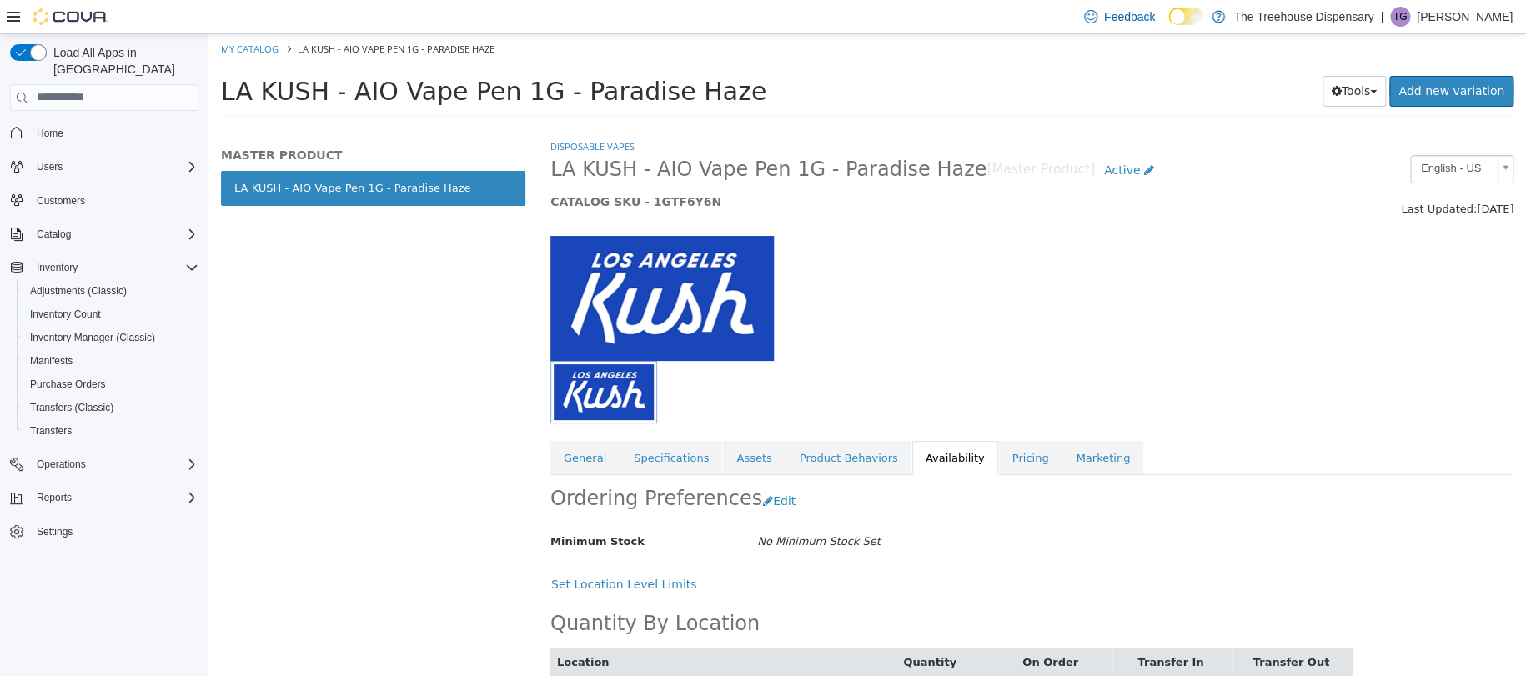
scroll to position [94, 0]
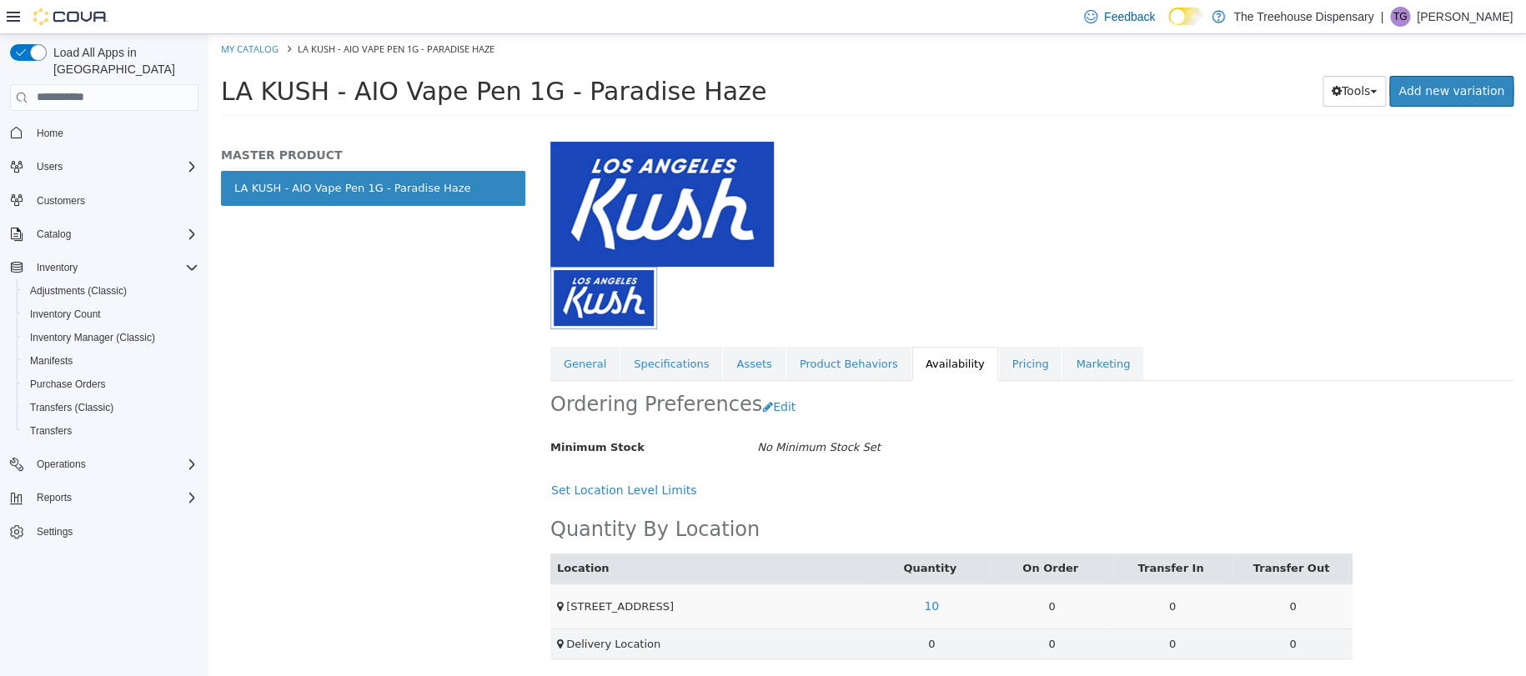
click at [817, 612] on td "24081 Postal Ave" at bounding box center [710, 605] width 321 height 45
click at [127, 331] on span "Inventory Manager (Classic)" at bounding box center [92, 337] width 125 height 13
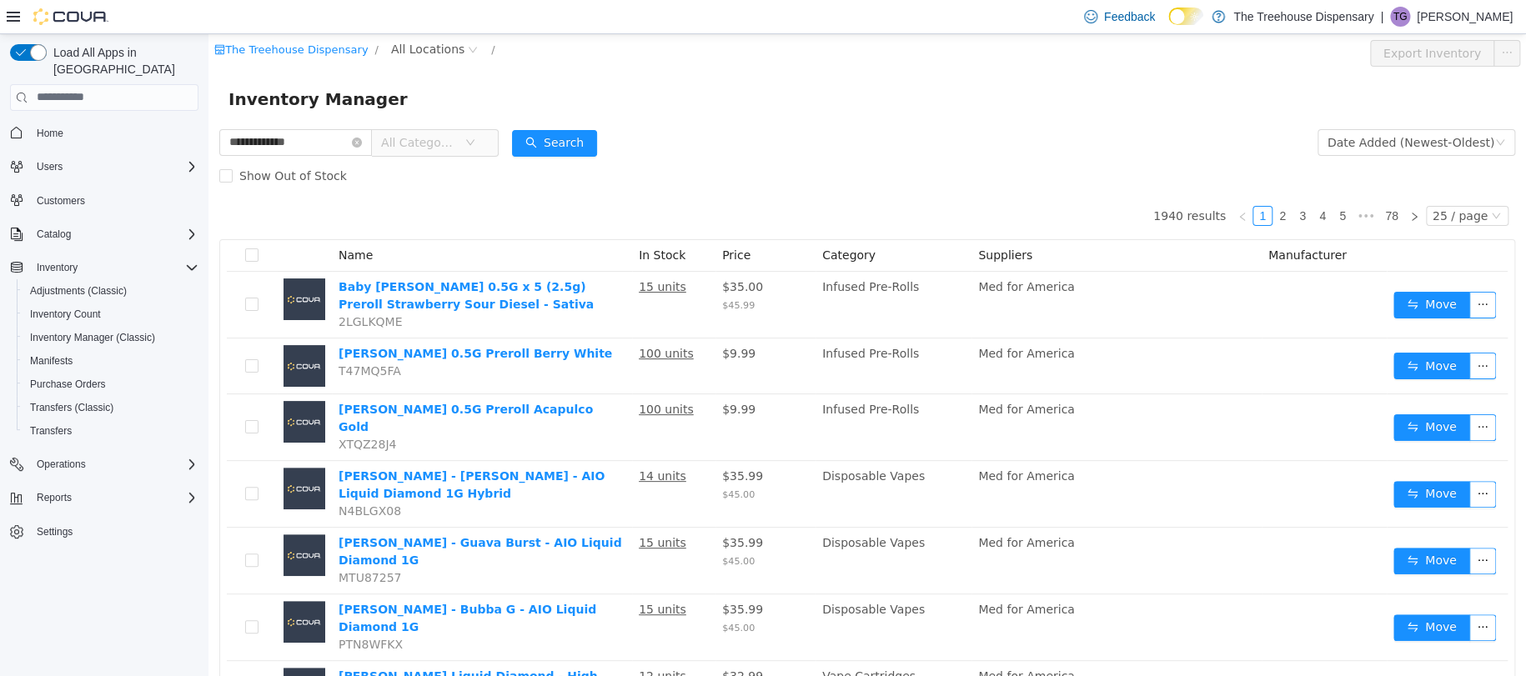
type input "**********"
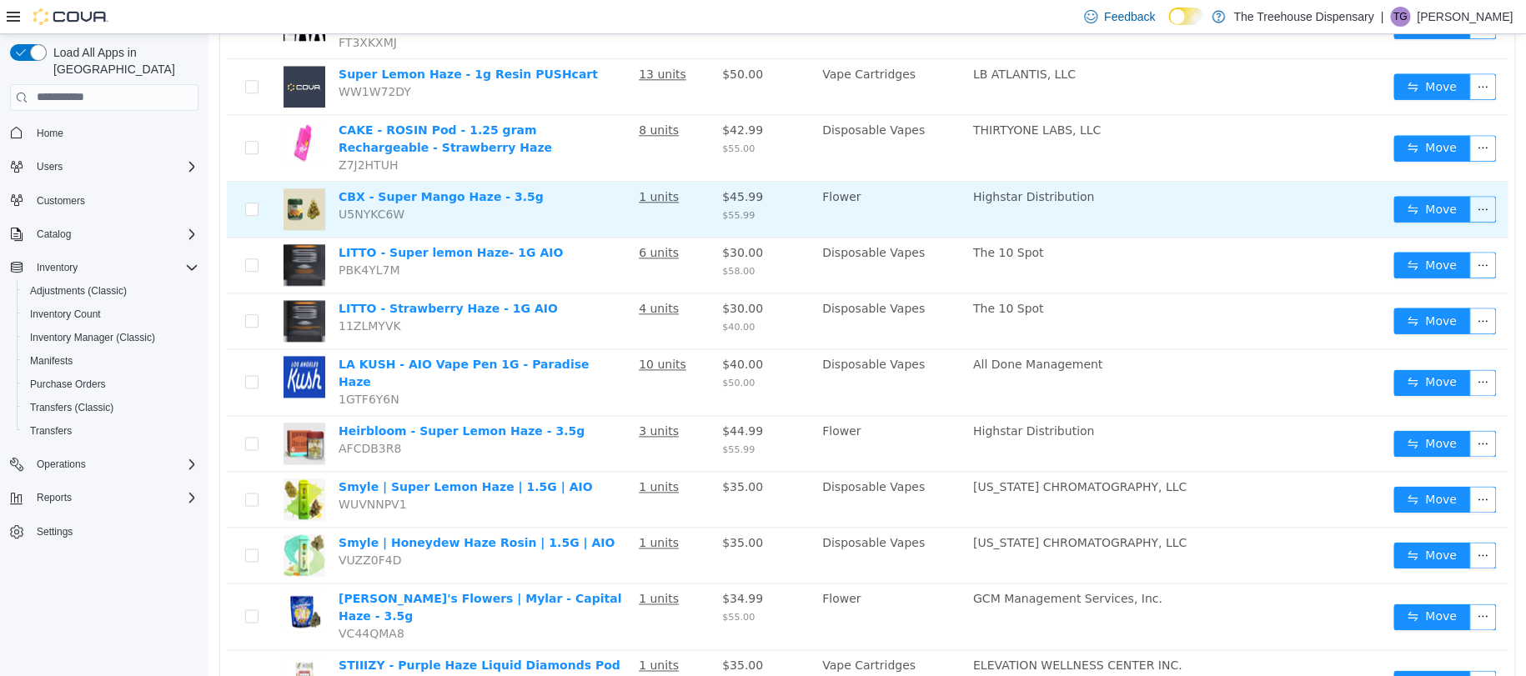
scroll to position [1000, 0]
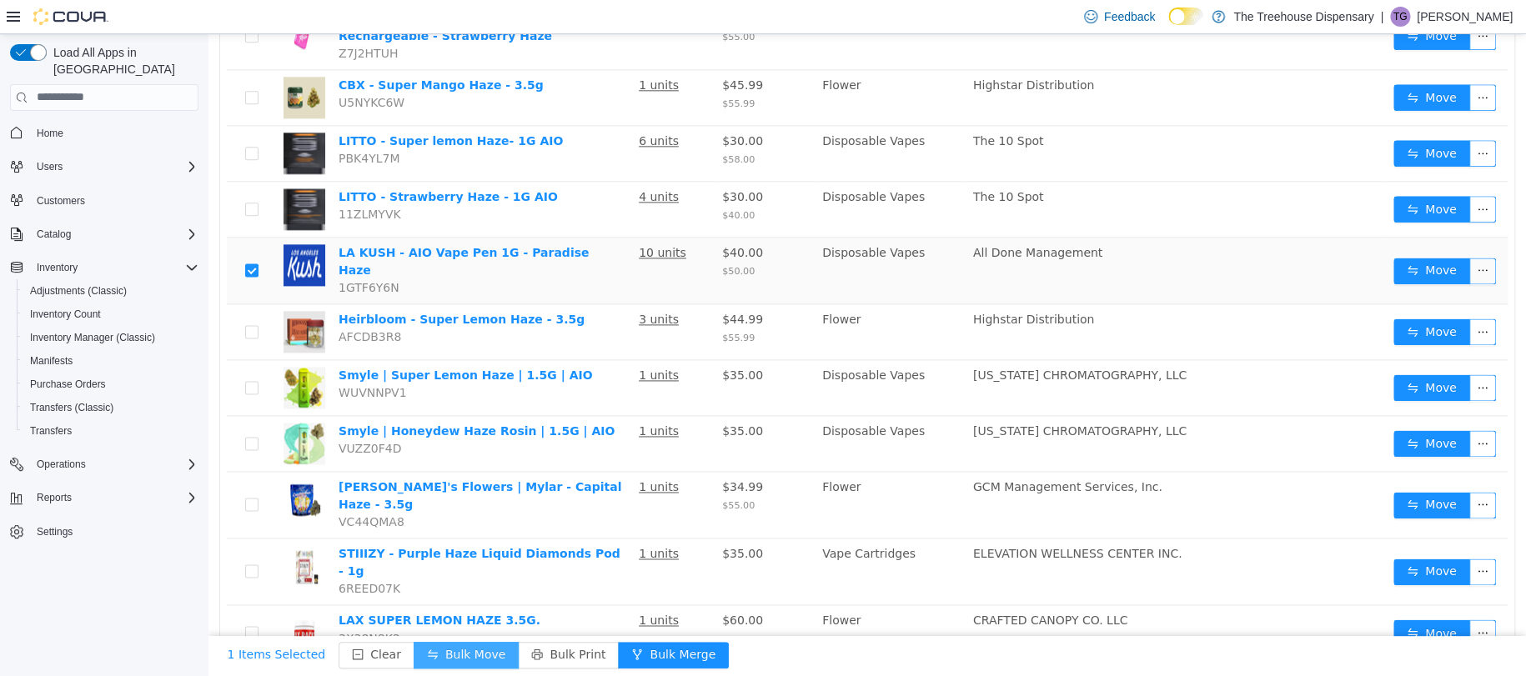
click at [438, 647] on button "Bulk Move" at bounding box center [465, 654] width 105 height 27
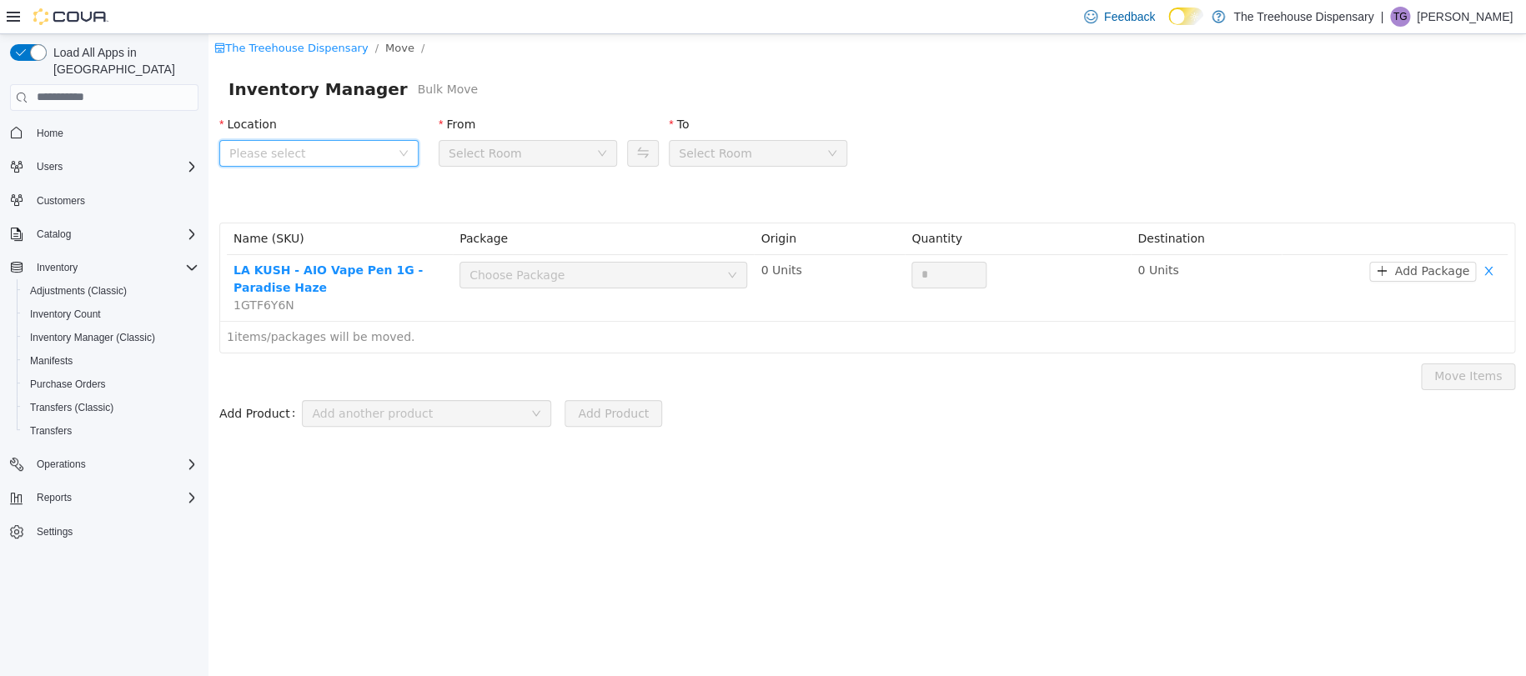
click at [339, 154] on span "Please select" at bounding box center [309, 152] width 161 height 17
click at [357, 242] on span "24081 Postal Ave" at bounding box center [337, 245] width 158 height 23
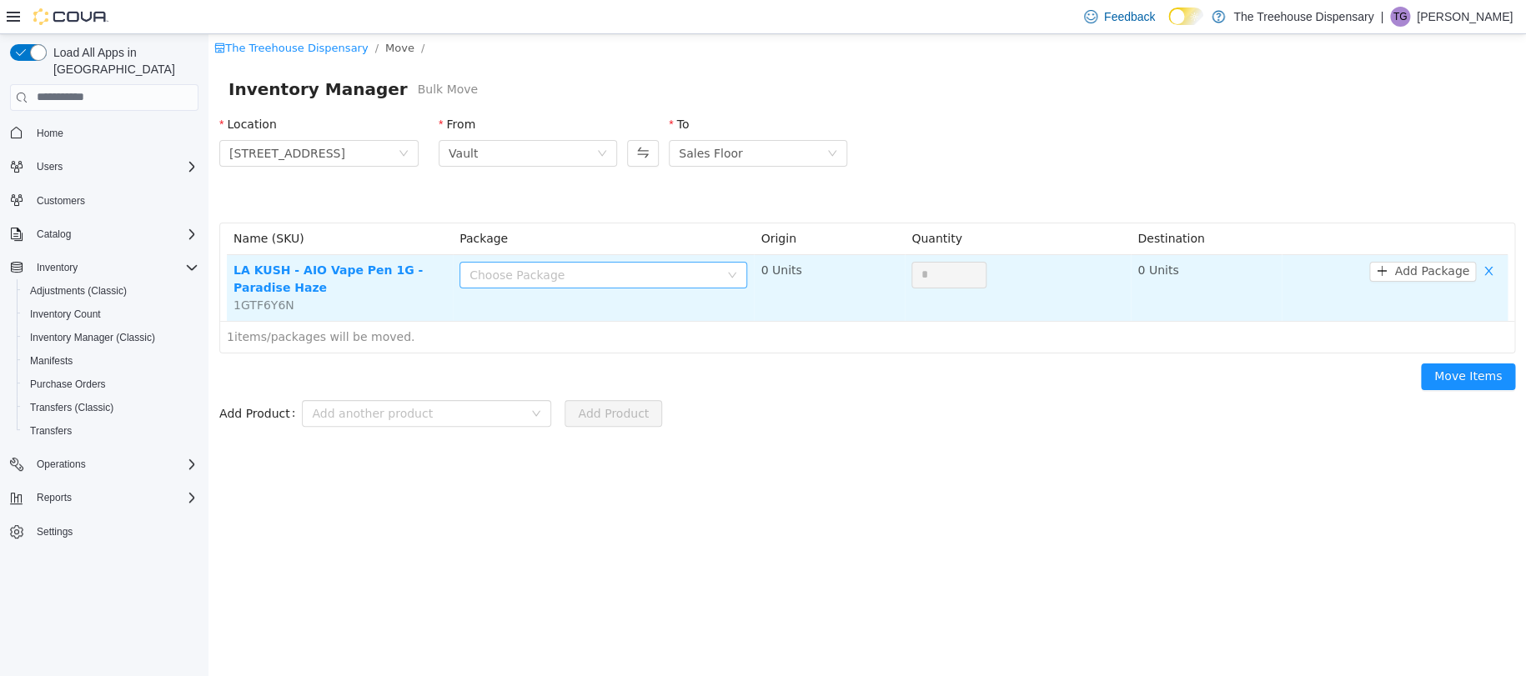
click at [508, 270] on div "Choose Package" at bounding box center [593, 274] width 249 height 17
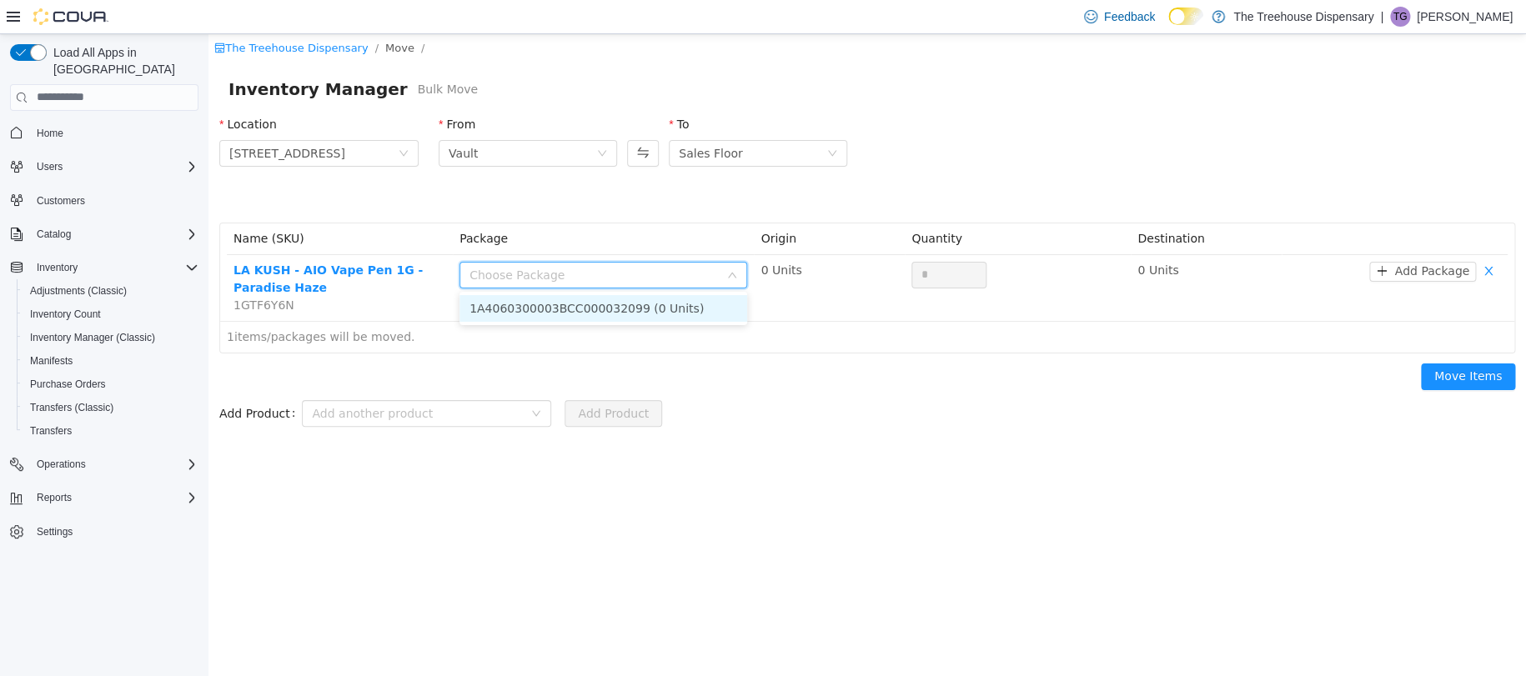
click at [560, 308] on li "1A4060300003BCC000032099 (0 Units)" at bounding box center [603, 307] width 288 height 27
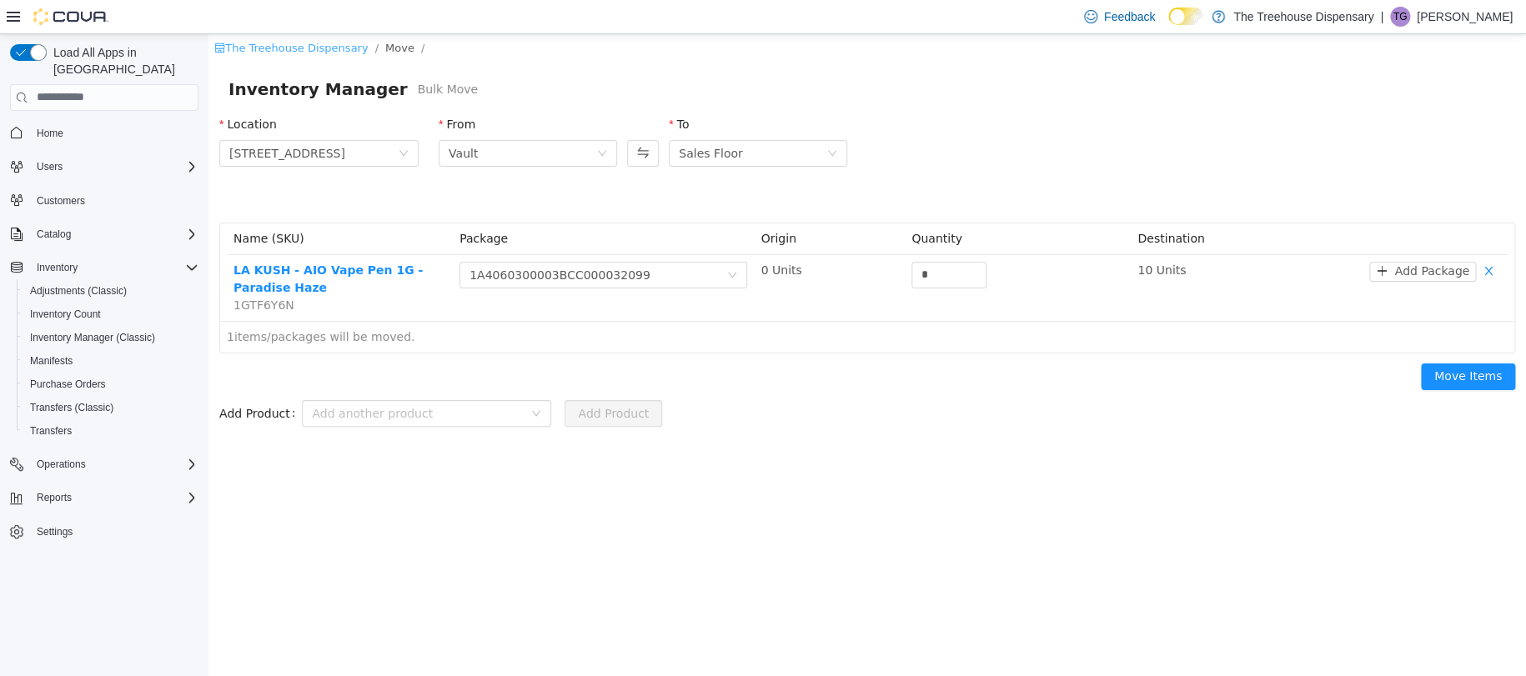
click at [285, 52] on link "The Treehouse Dispensary" at bounding box center [290, 47] width 153 height 13
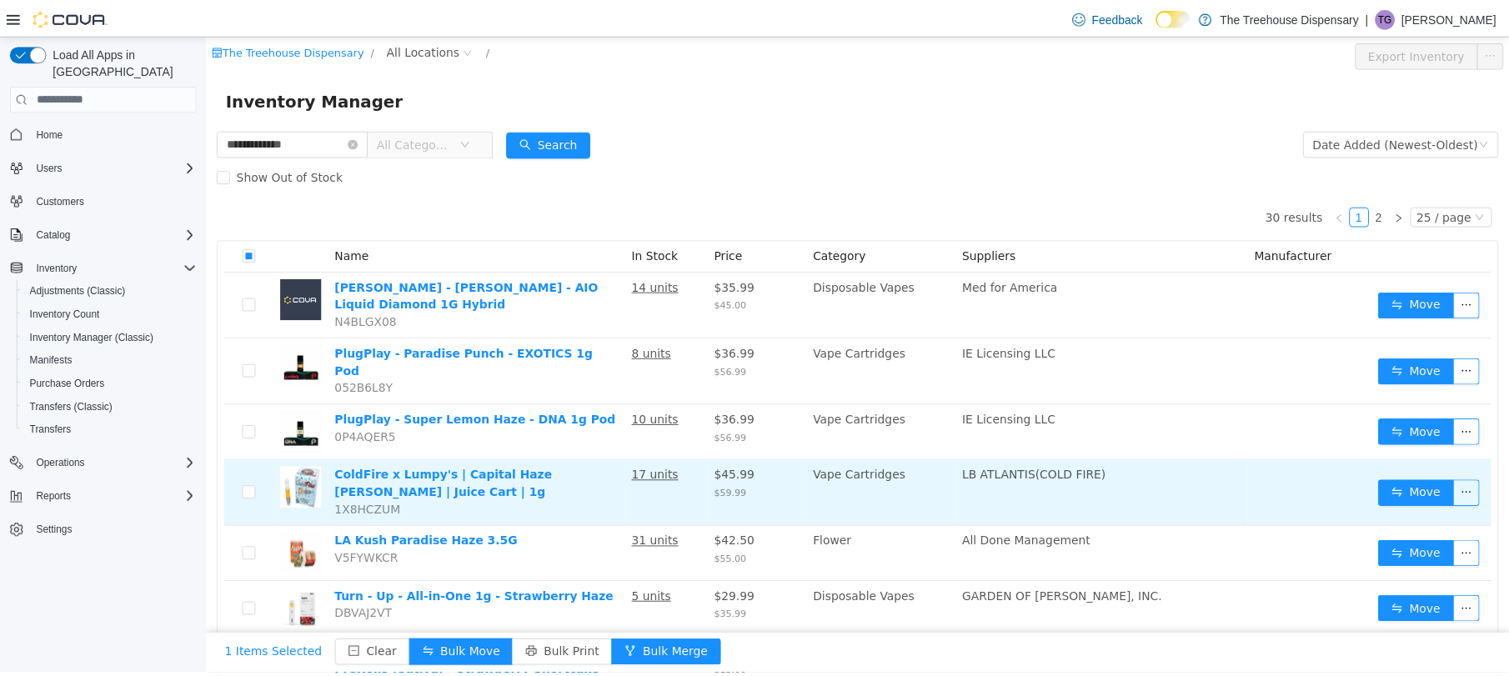
scroll to position [111, 0]
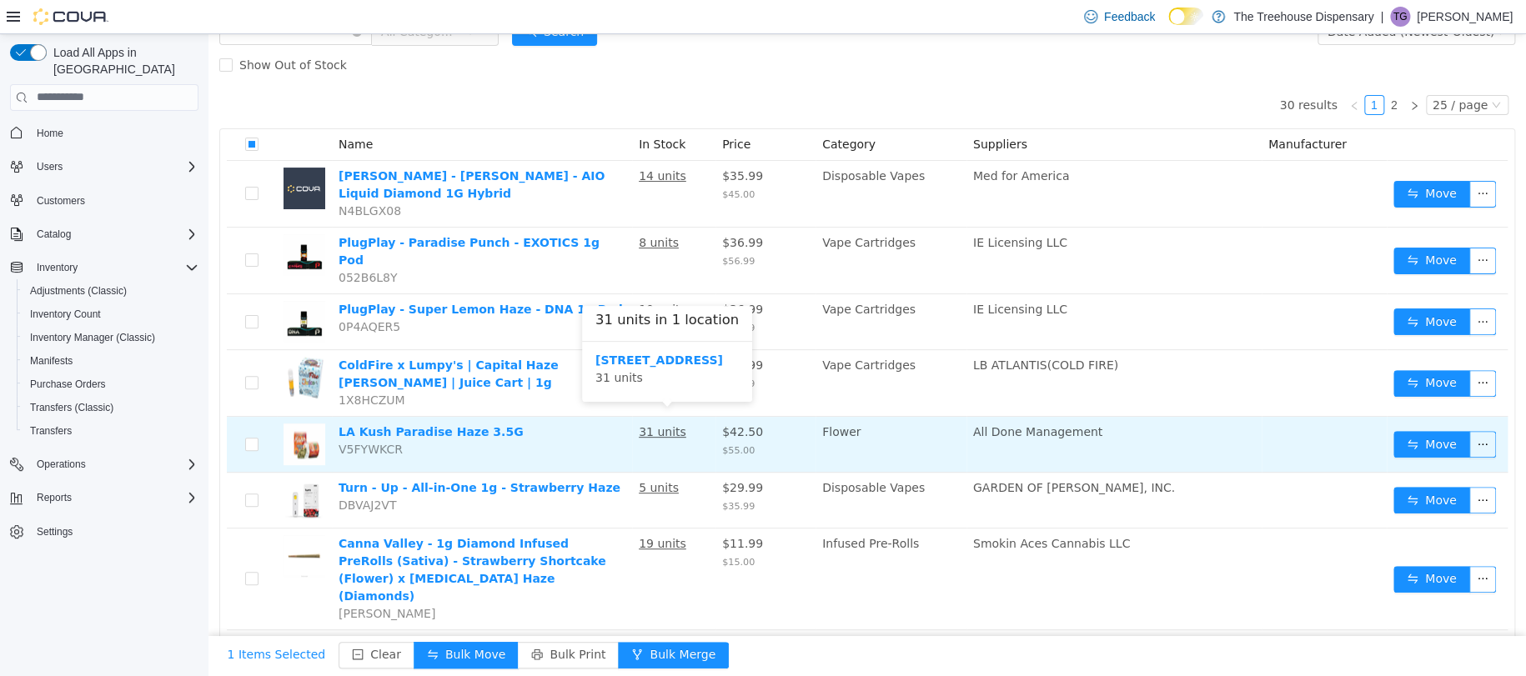
click at [651, 424] on u "31 units" at bounding box center [663, 430] width 48 height 13
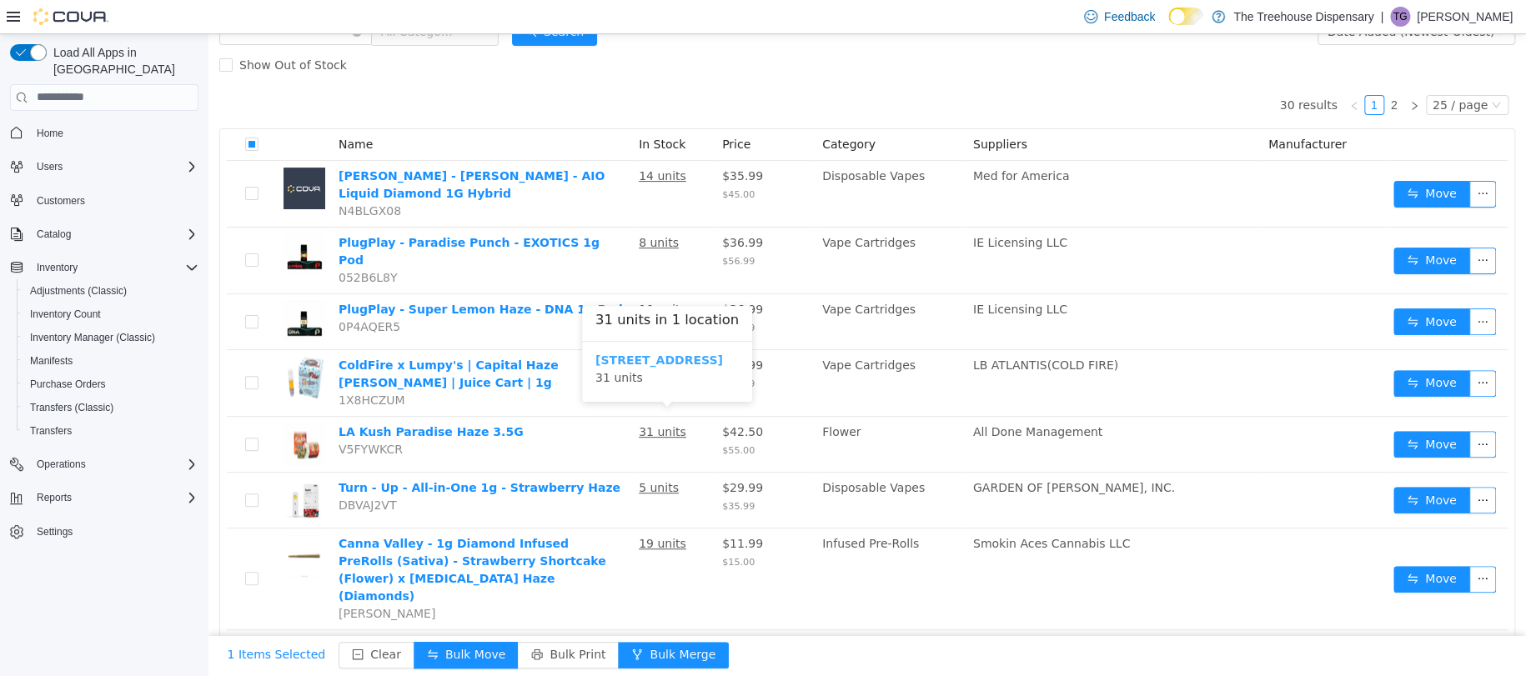
click at [649, 359] on b "24081 Postal Ave" at bounding box center [659, 359] width 128 height 13
drag, startPoint x: 43, startPoint y: 112, endPoint x: 48, endPoint y: 103, distance: 9.7
click at [43, 127] on span "Home" at bounding box center [50, 133] width 27 height 13
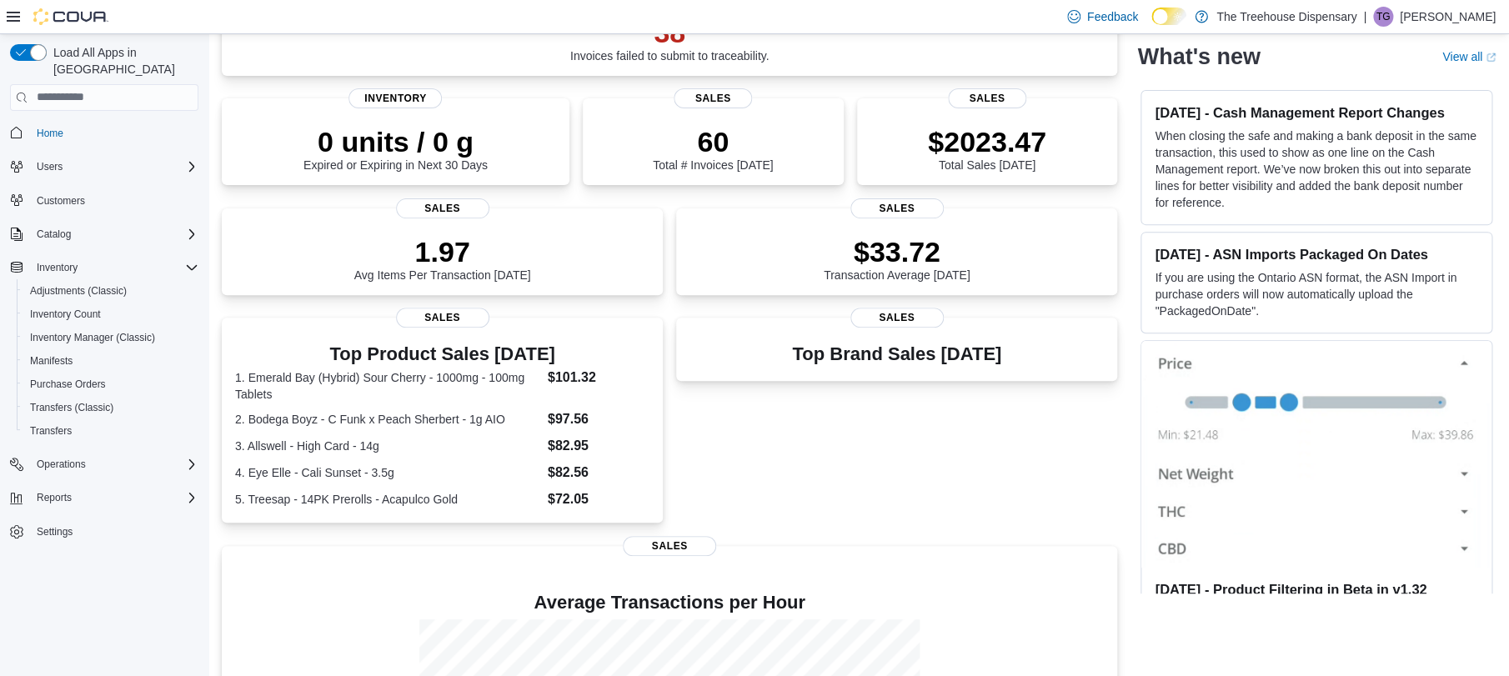
scroll to position [68, 0]
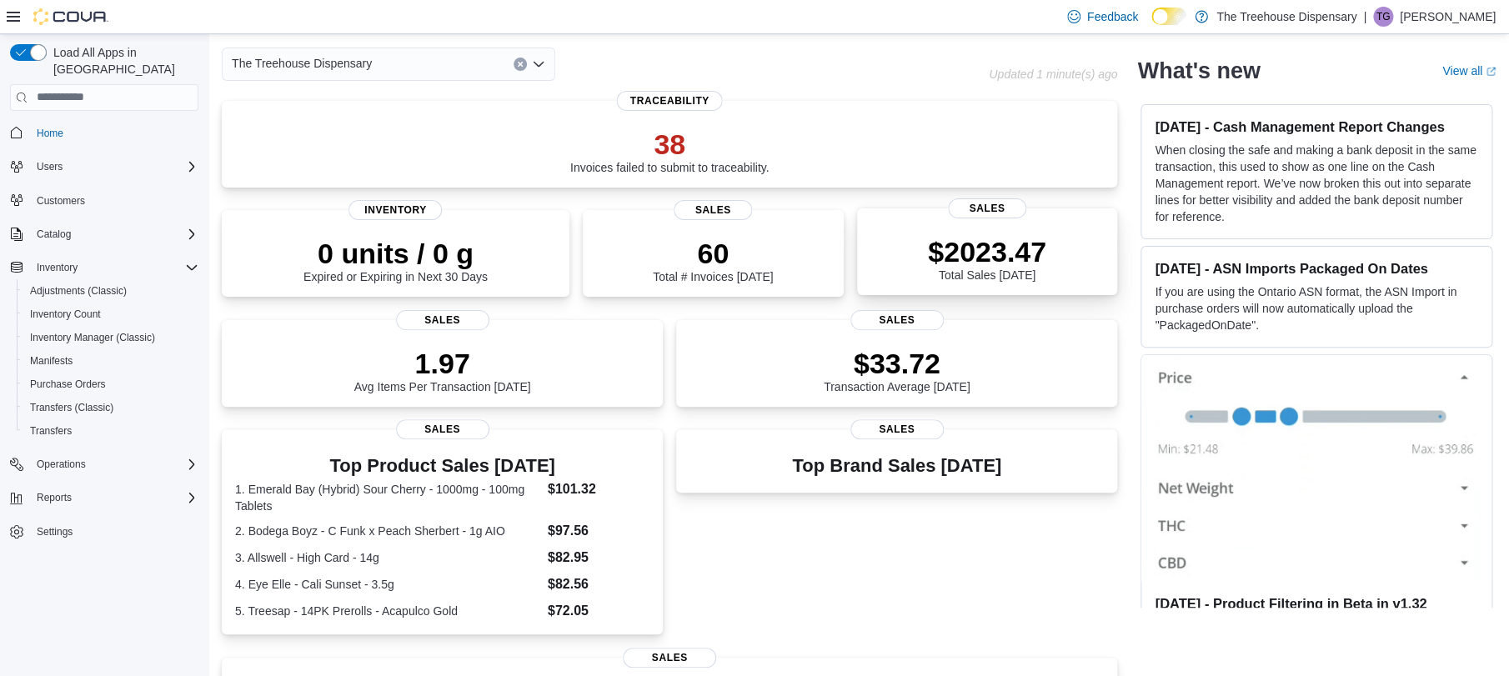
click at [977, 263] on p "$2023.47" at bounding box center [987, 251] width 118 height 33
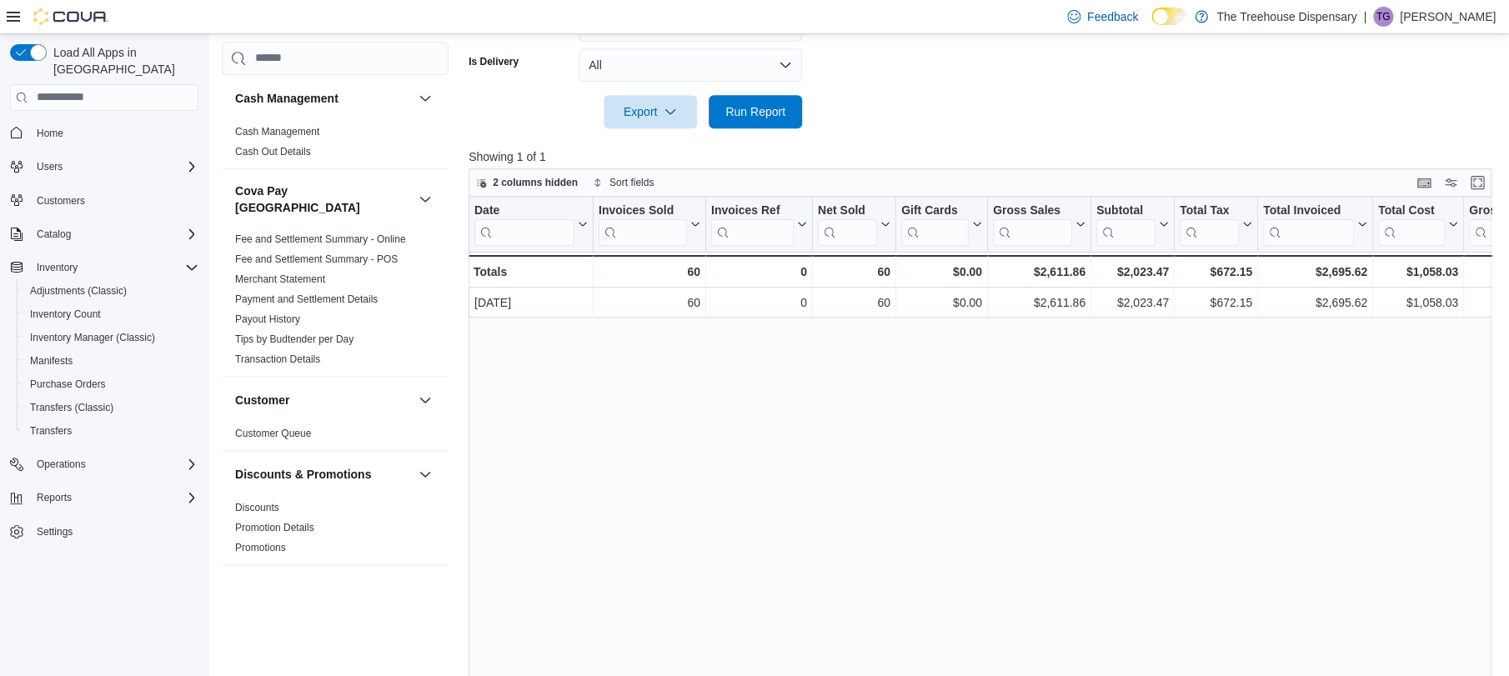
scroll to position [333, 0]
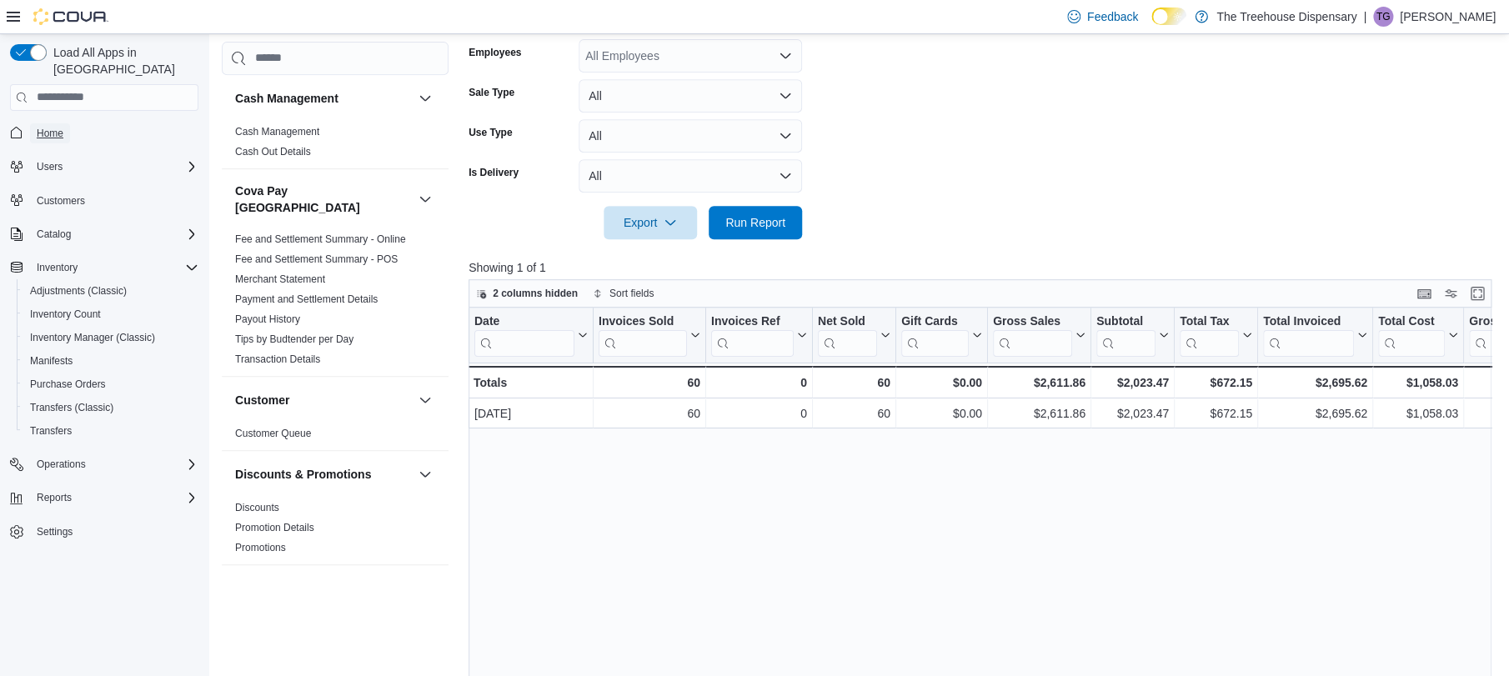
click at [42, 127] on span "Home" at bounding box center [50, 133] width 27 height 13
